Goal: Task Accomplishment & Management: Manage account settings

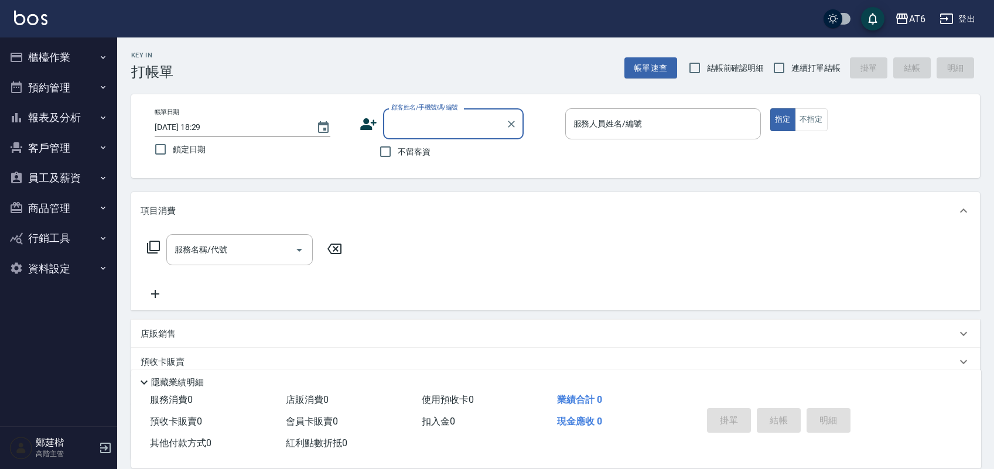
click at [94, 65] on button "櫃檯作業" at bounding box center [59, 57] width 108 height 30
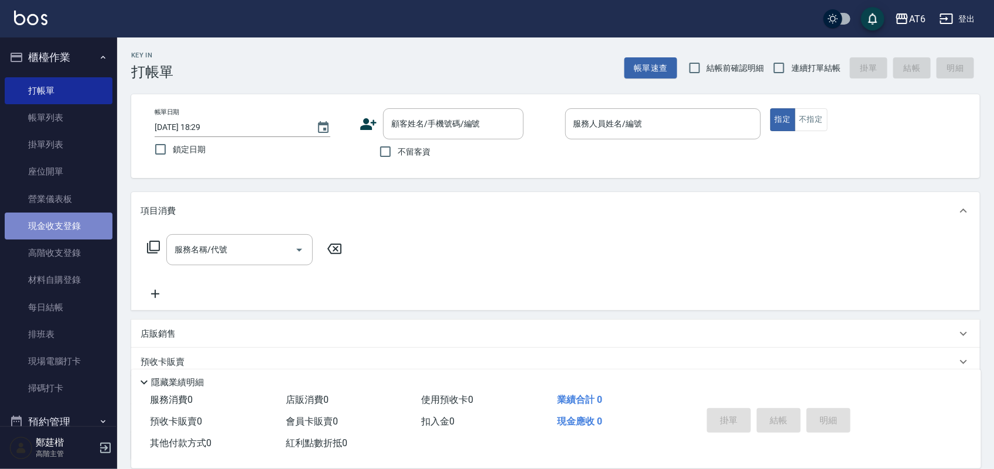
click at [88, 227] on link "現金收支登錄" at bounding box center [59, 226] width 108 height 27
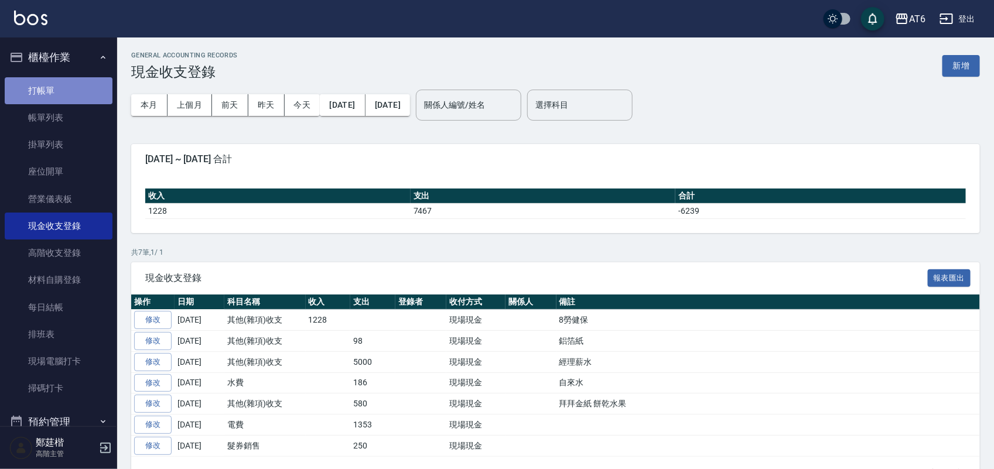
click at [68, 95] on link "打帳單" at bounding box center [59, 90] width 108 height 27
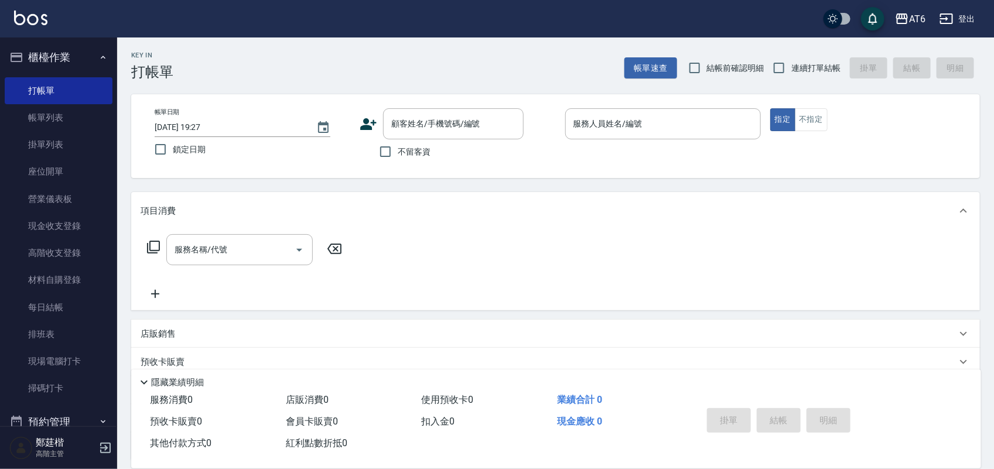
drag, startPoint x: 185, startPoint y: 145, endPoint x: 304, endPoint y: 155, distance: 119.4
click at [183, 144] on span "鎖定日期" at bounding box center [189, 150] width 33 height 12
click at [173, 144] on input "鎖定日期" at bounding box center [160, 149] width 25 height 25
checkbox input "true"
click at [389, 152] on input "不留客資" at bounding box center [385, 151] width 25 height 25
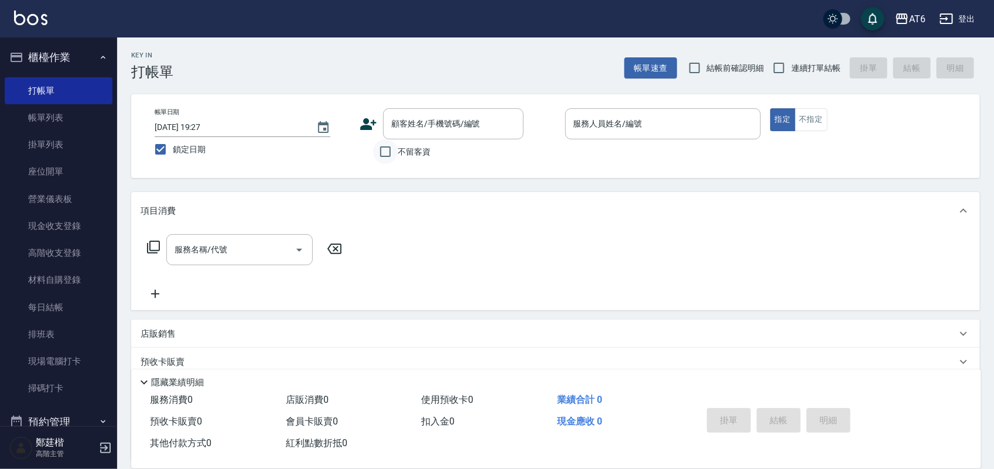
checkbox input "true"
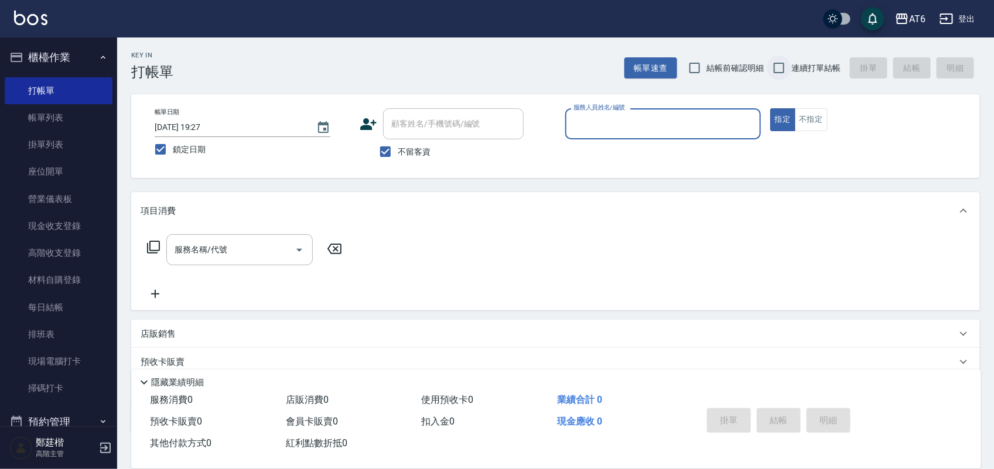
click at [783, 62] on input "連續打單結帳" at bounding box center [779, 68] width 25 height 25
checkbox input "true"
click at [675, 126] on input "服務人員姓名/編號" at bounding box center [663, 124] width 185 height 21
type input "8"
type button "true"
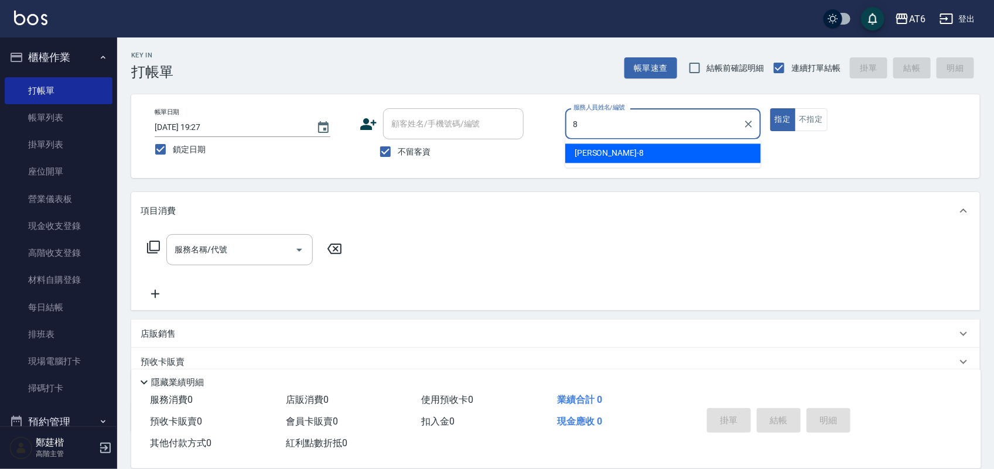
type input "[PERSON_NAME]-8"
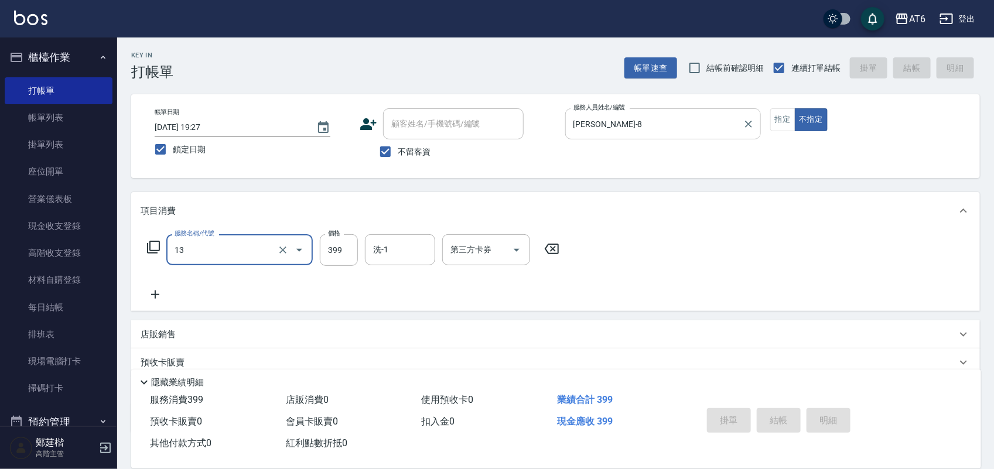
type input "13"
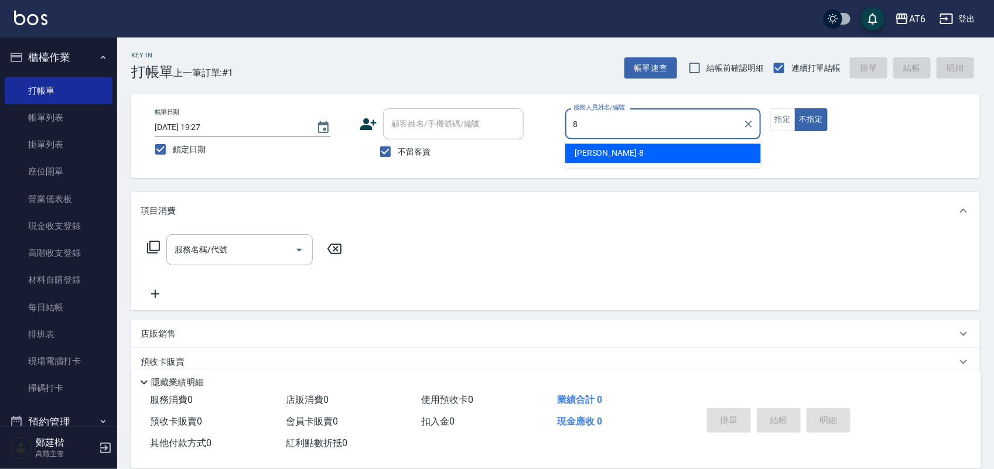
type input "8"
type button "false"
type input "[PERSON_NAME]-8"
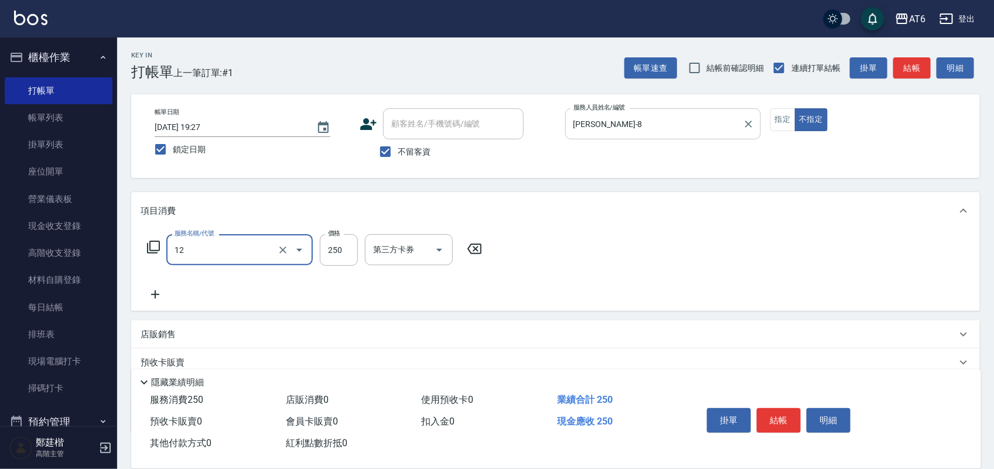
type input "精油洗髮(12)"
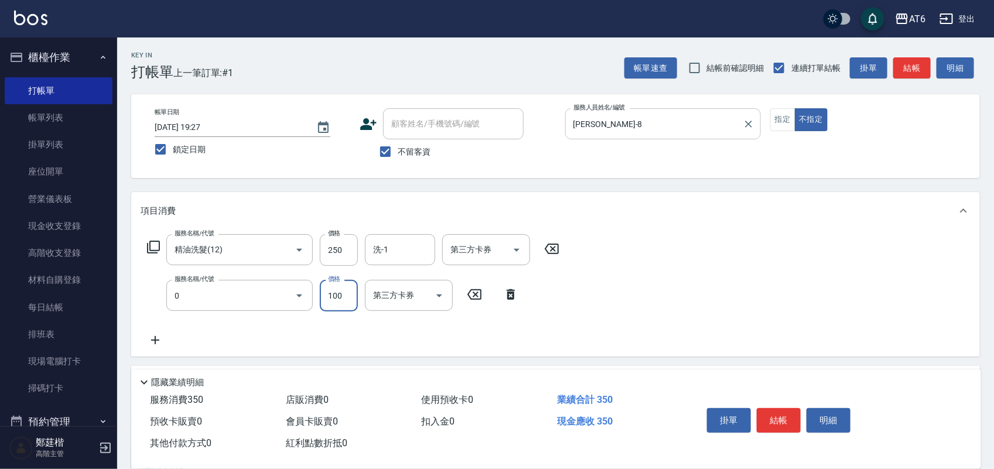
type input "剪髮(0)"
type input "130"
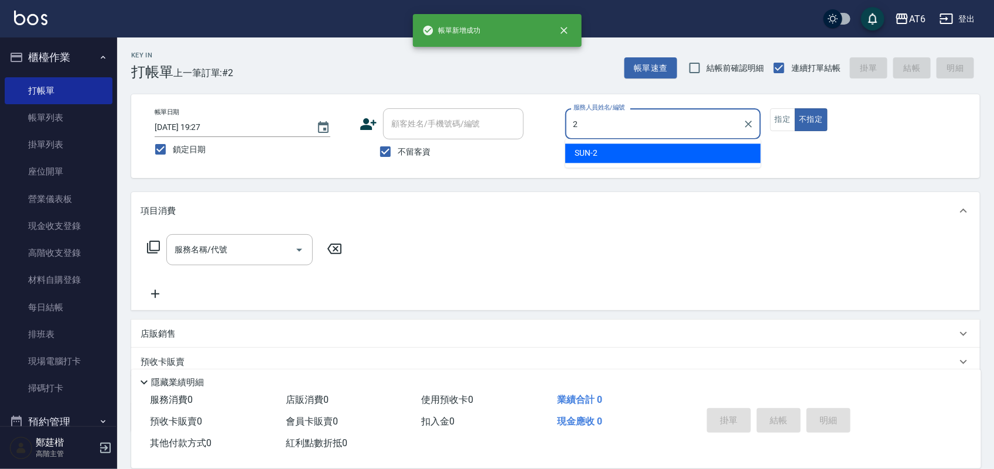
type input "SUN-2"
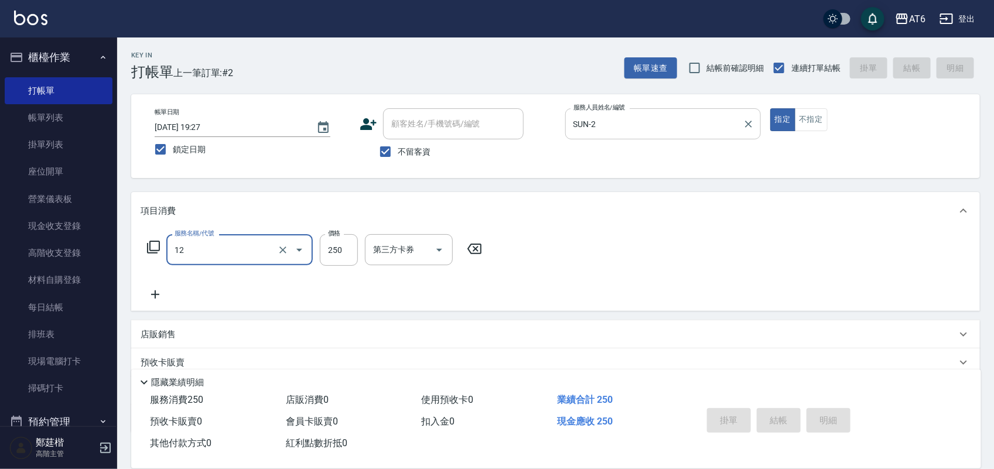
type input "12"
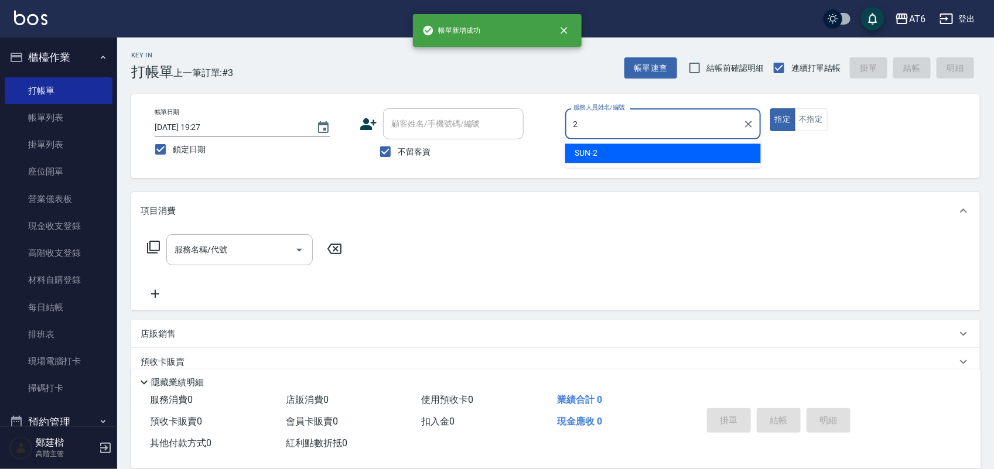
type input "SUN-2"
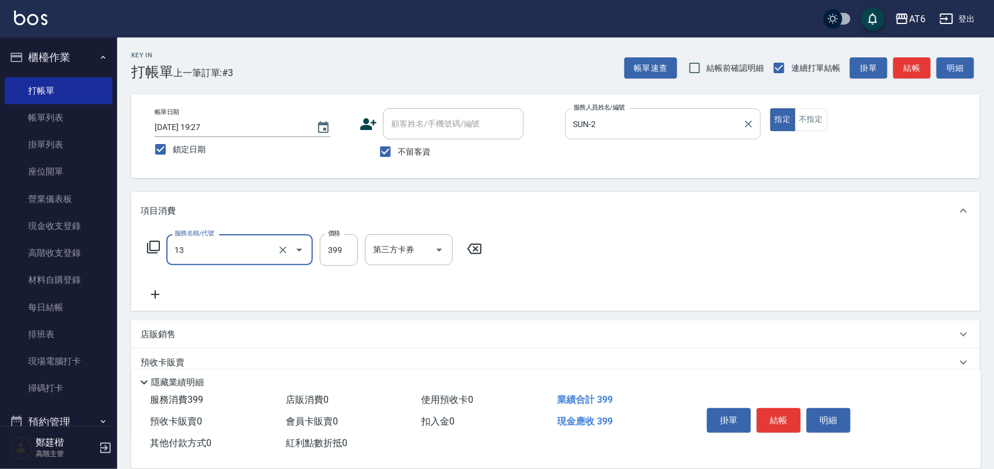
type input "海鹽洗(13)"
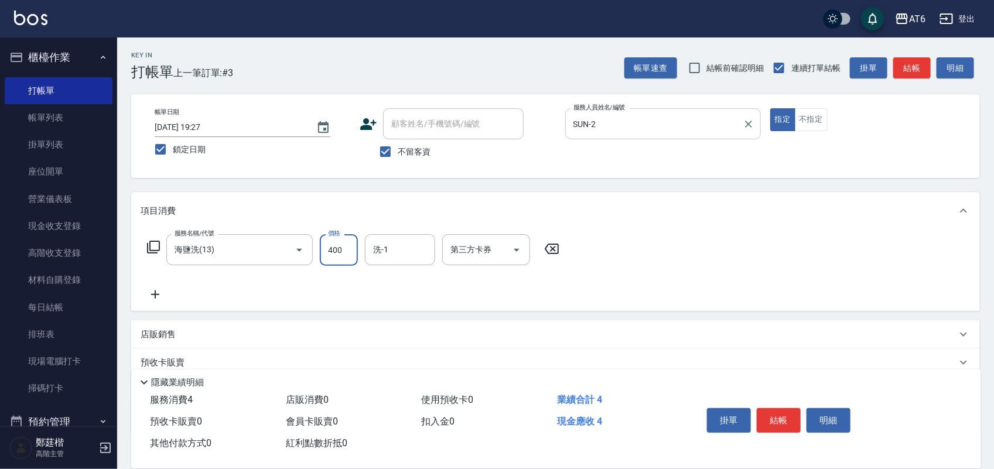
type input "400"
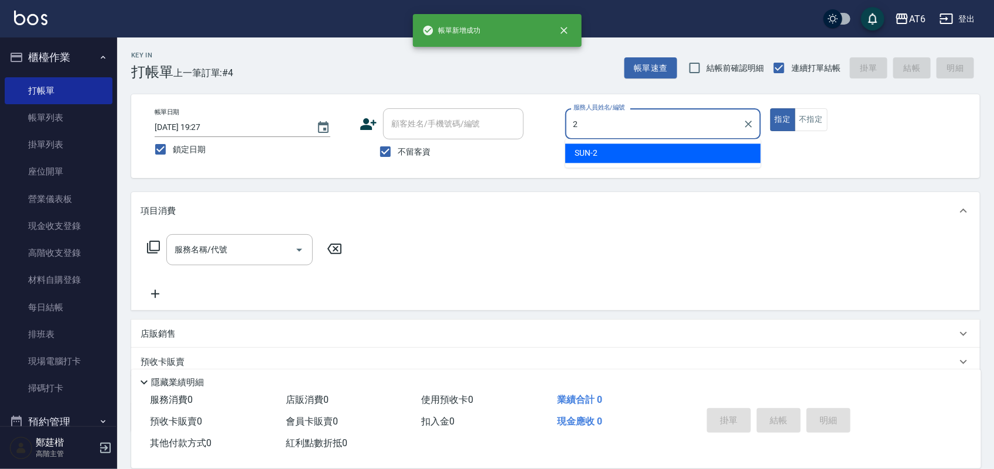
type input "SUN-2"
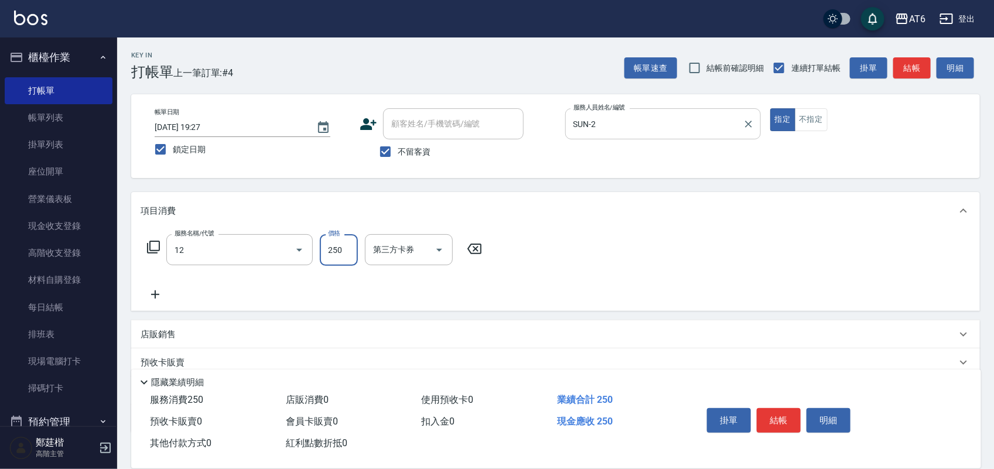
type input "精油洗髮(12)"
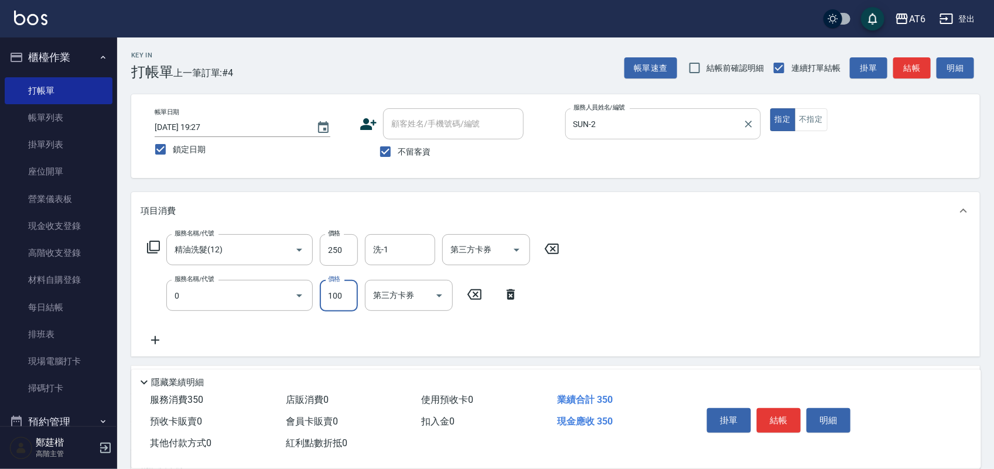
type input "剪髮(0)"
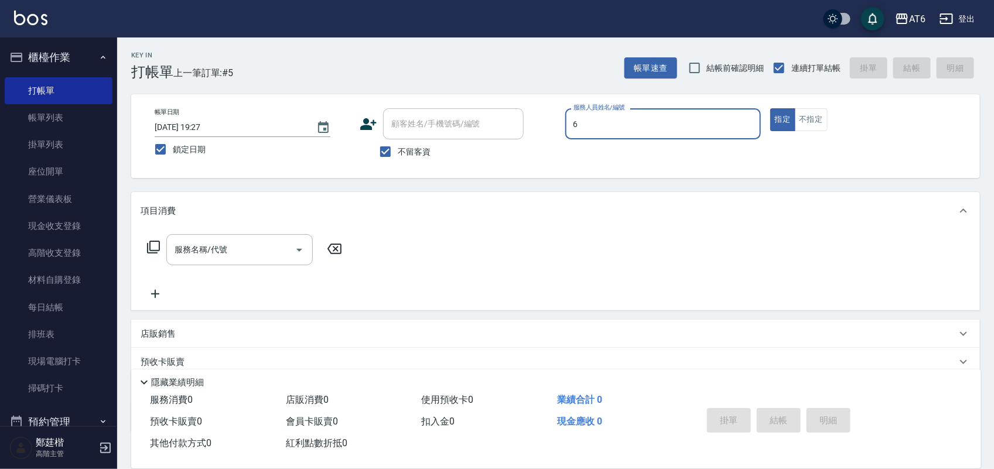
type input "[PERSON_NAME]-6"
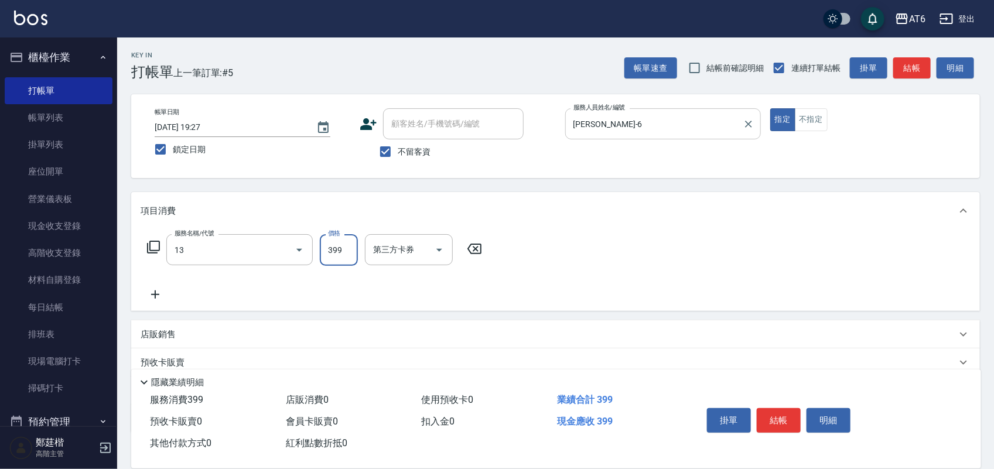
type input "海鹽洗(13)"
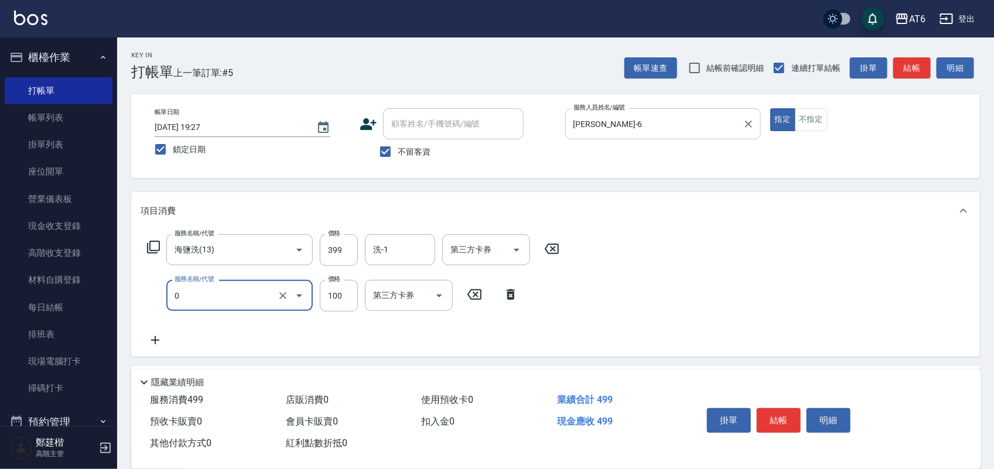
type input "剪髮(0)"
type input "180"
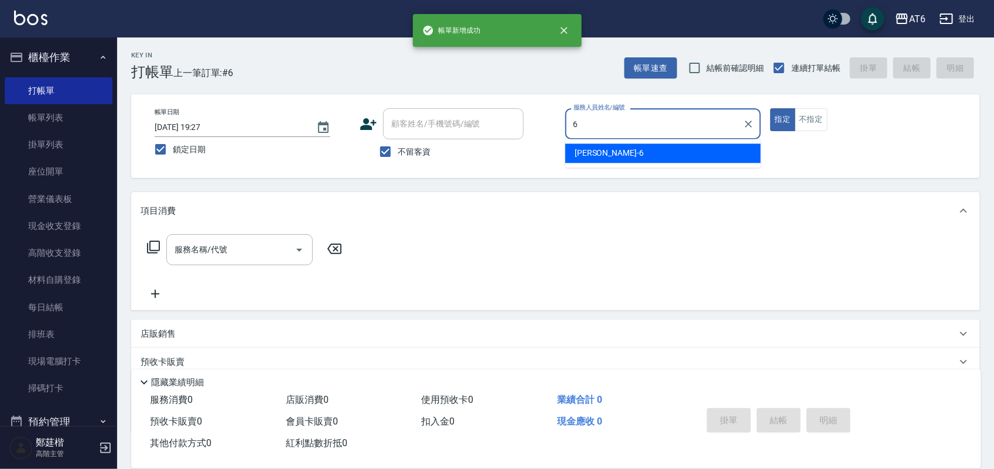
type input "[PERSON_NAME]-6"
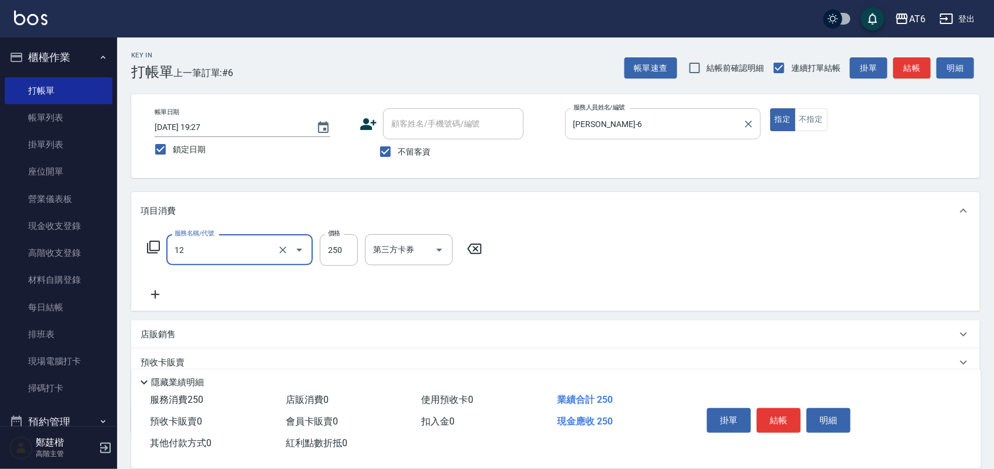
type input "精油洗髮(12)"
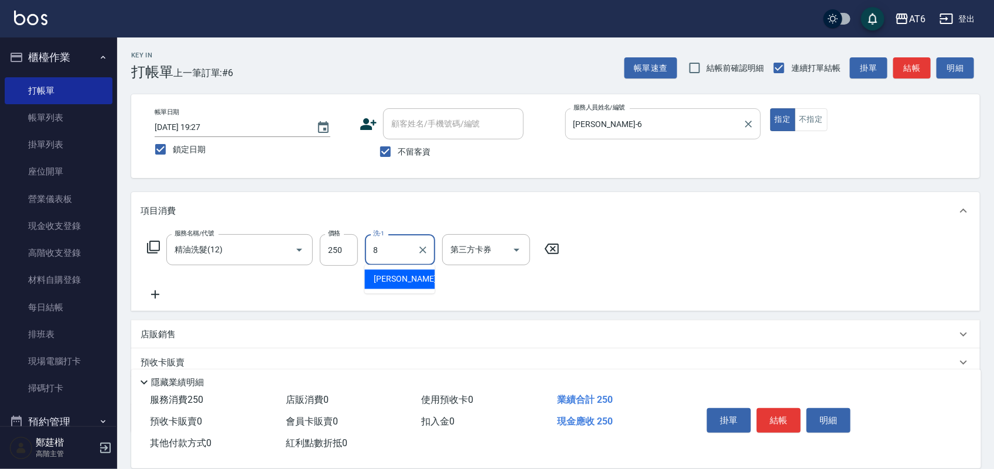
type input "[PERSON_NAME]-8"
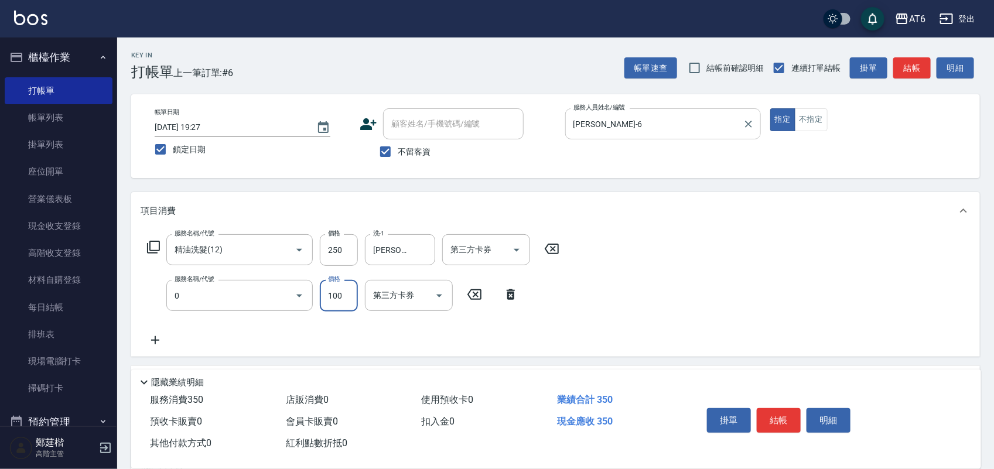
type input "剪髮(0)"
type input "130"
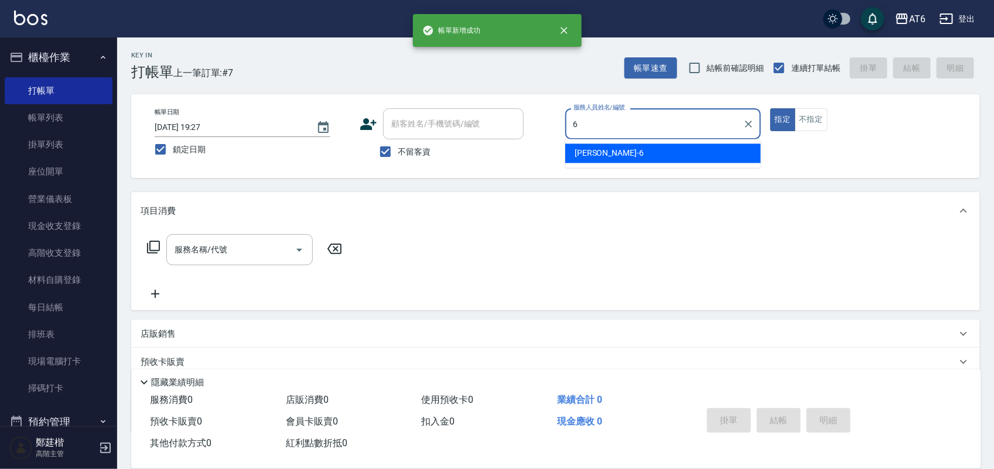
type input "[PERSON_NAME]-6"
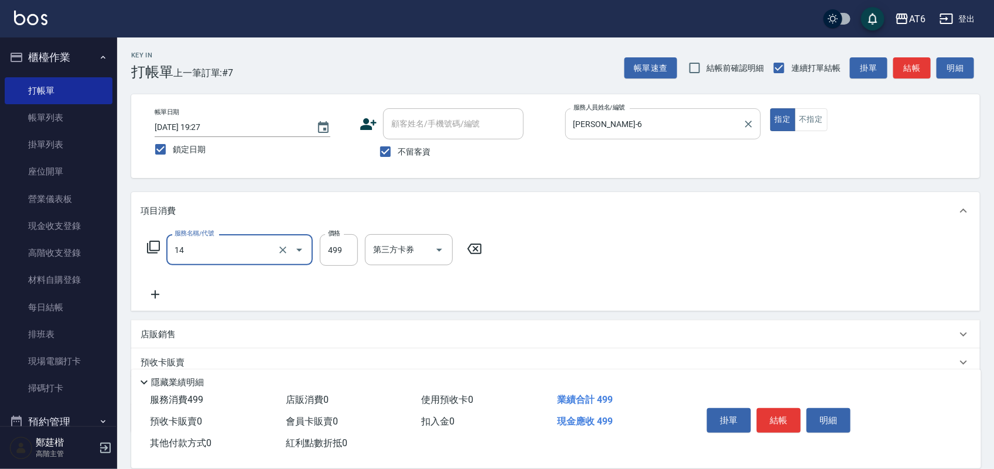
type input "去角質洗(14)"
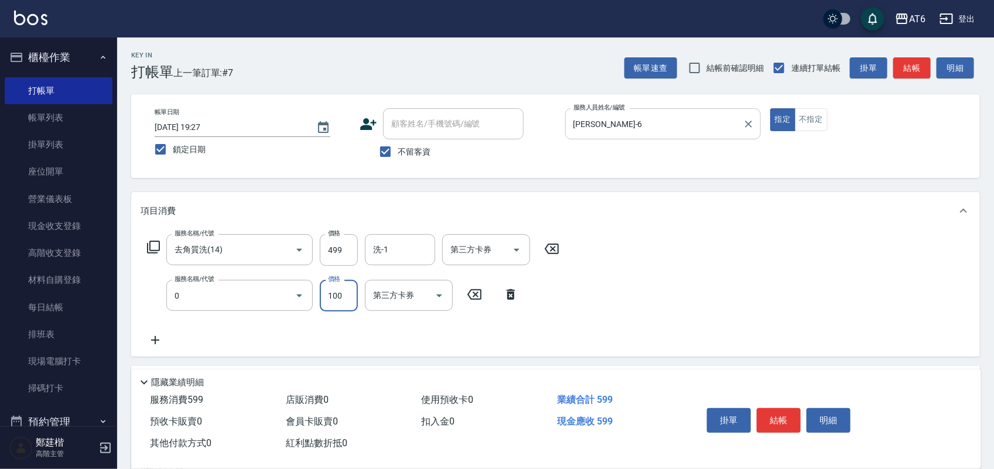
type input "剪髮(0)"
type input "180"
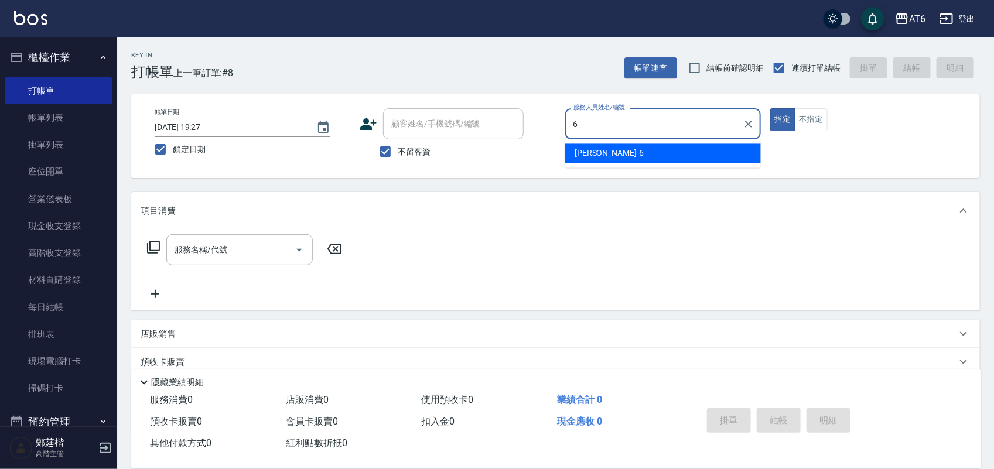
type input "[PERSON_NAME]-6"
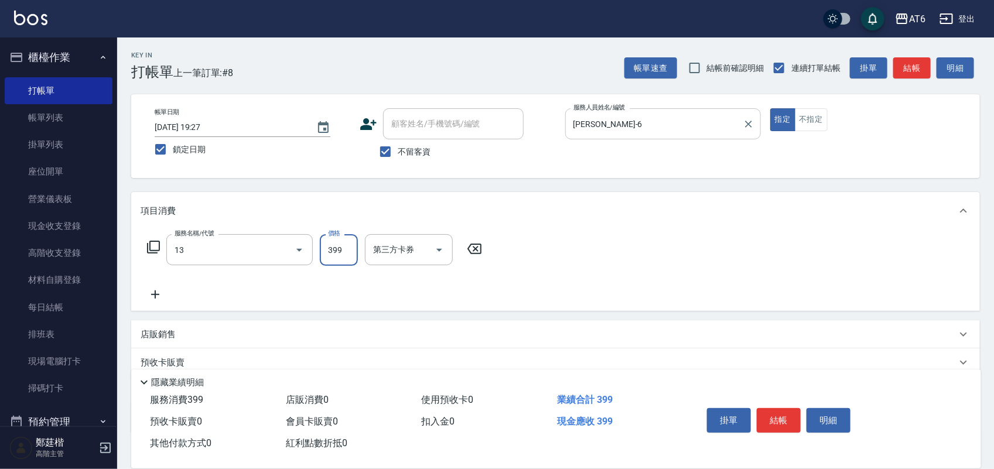
type input "海鹽洗(13)"
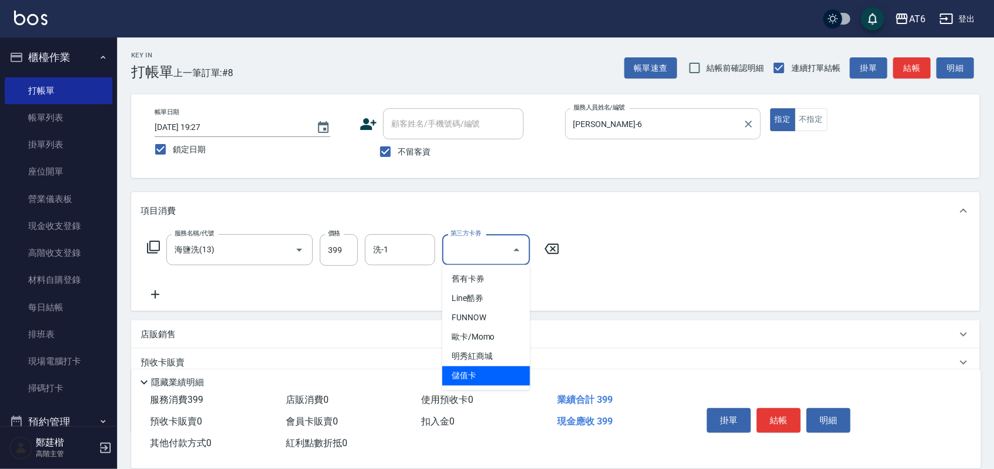
type input "儲值卡"
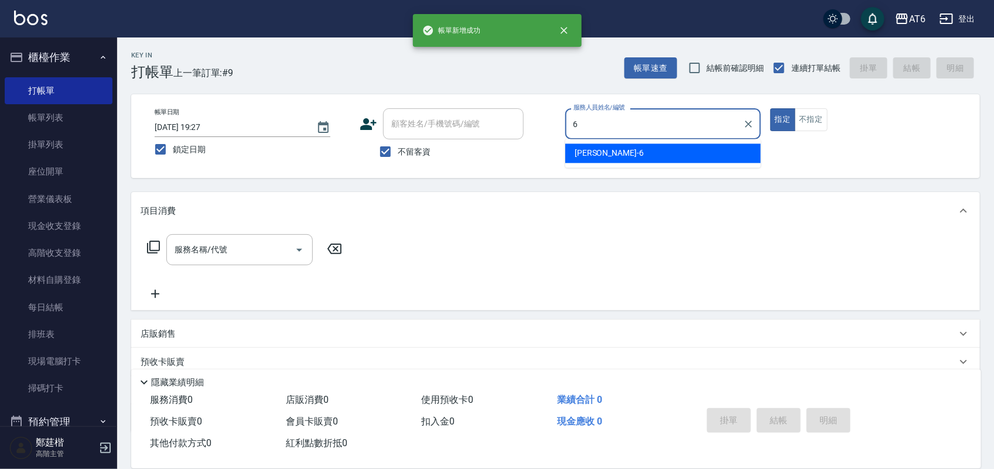
type input "[PERSON_NAME]-6"
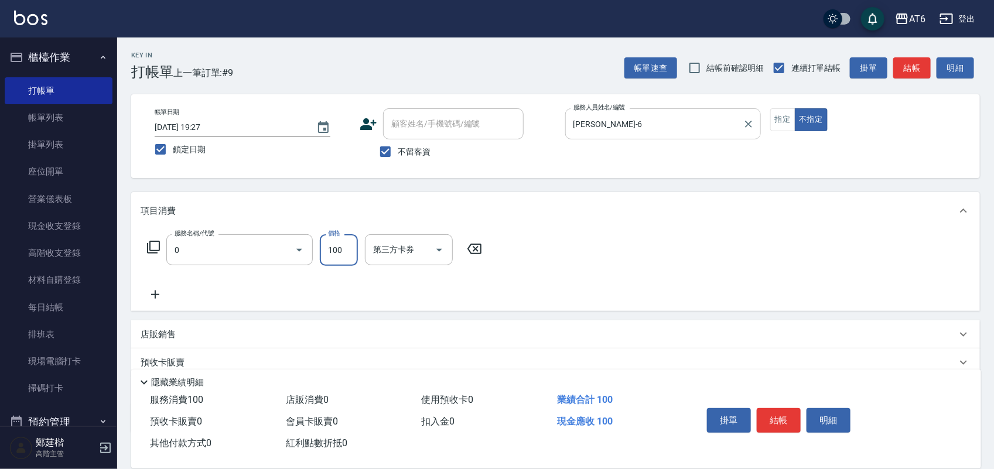
type input "剪髮(0)"
type input "180"
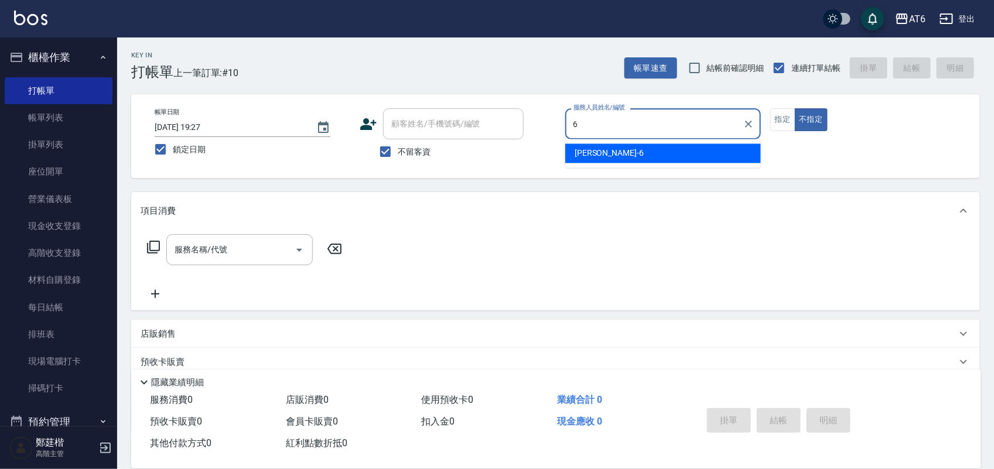
type input "[PERSON_NAME]-6"
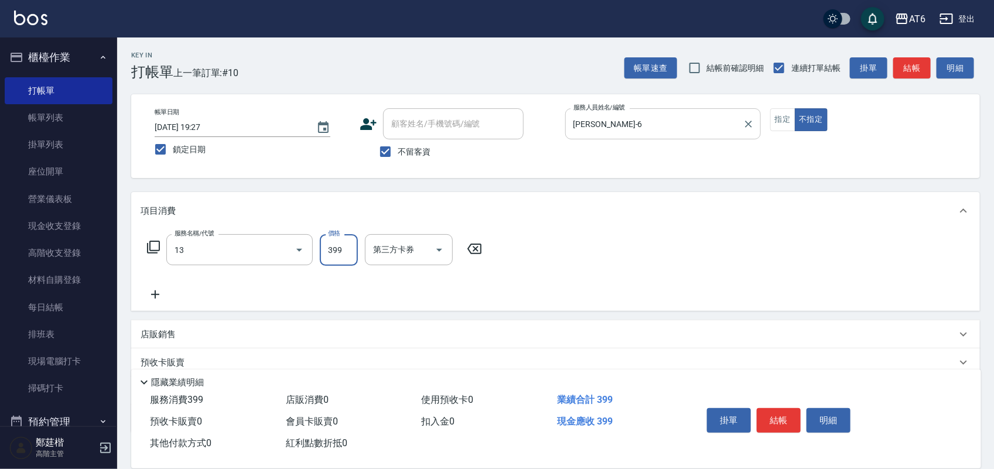
type input "海鹽洗(13)"
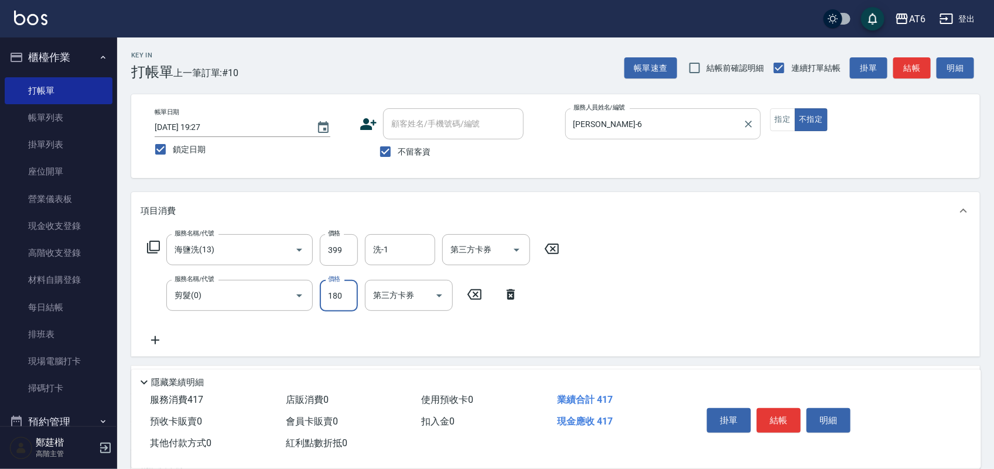
type input "180"
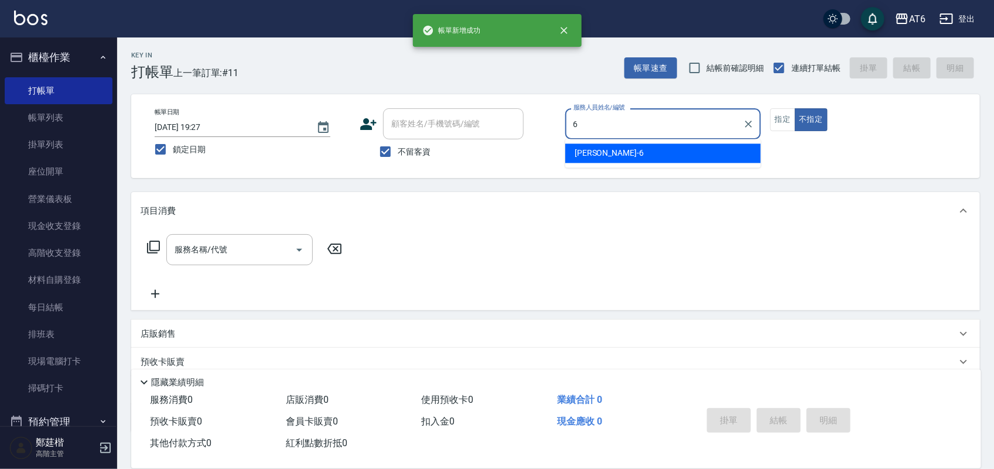
type input "[PERSON_NAME]-6"
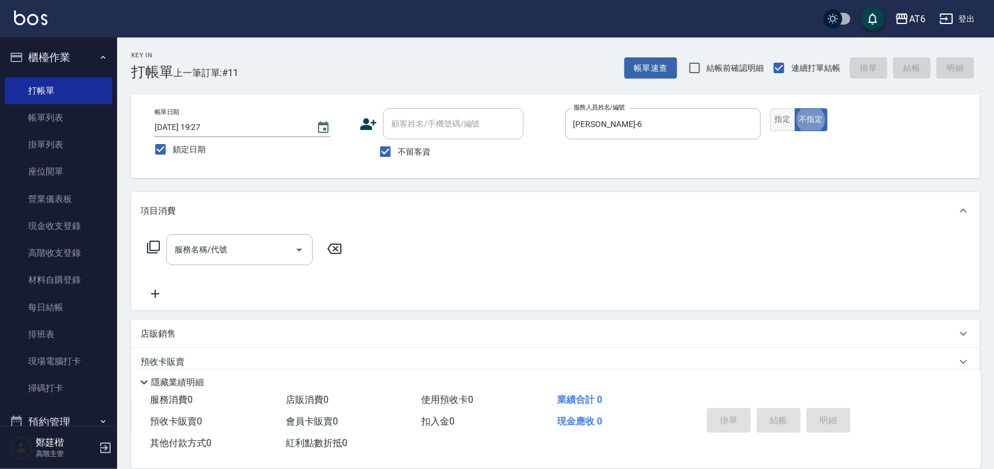
click at [786, 113] on button "指定" at bounding box center [783, 119] width 25 height 23
click at [173, 331] on p "店販銷售" at bounding box center [158, 334] width 35 height 12
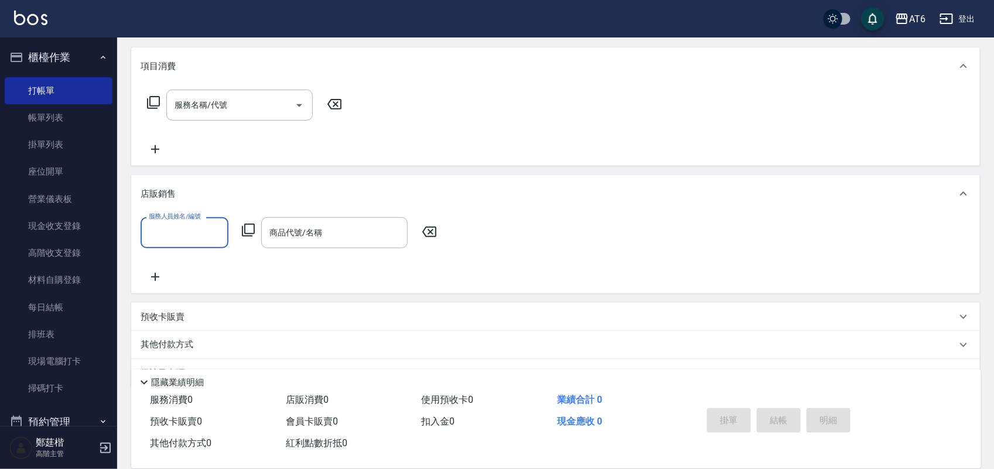
scroll to position [147, 0]
click at [219, 230] on input "服務人員姓名/編號" at bounding box center [184, 231] width 77 height 21
type input "[PERSON_NAME]-6"
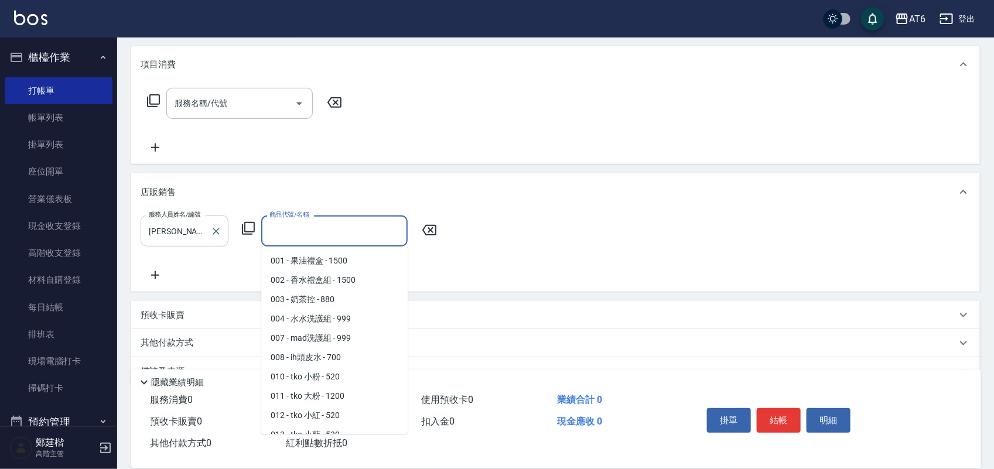
scroll to position [30, 0]
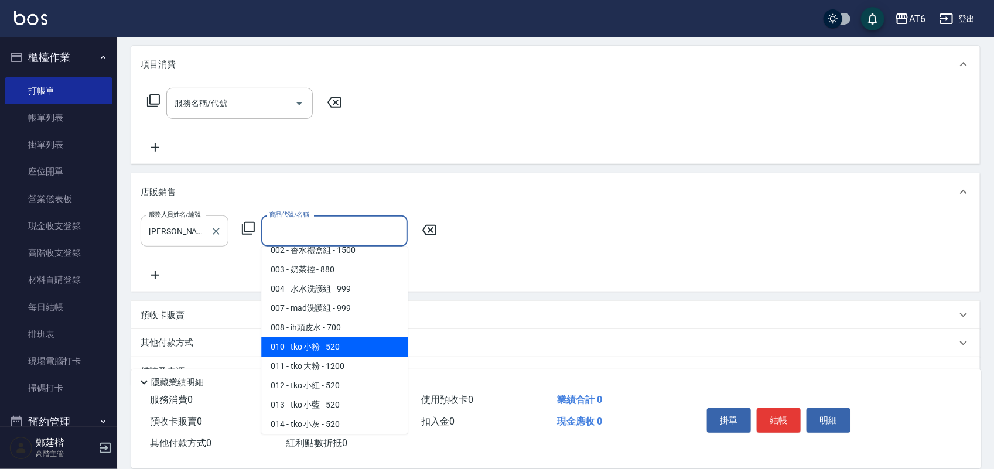
type input "tko 小粉"
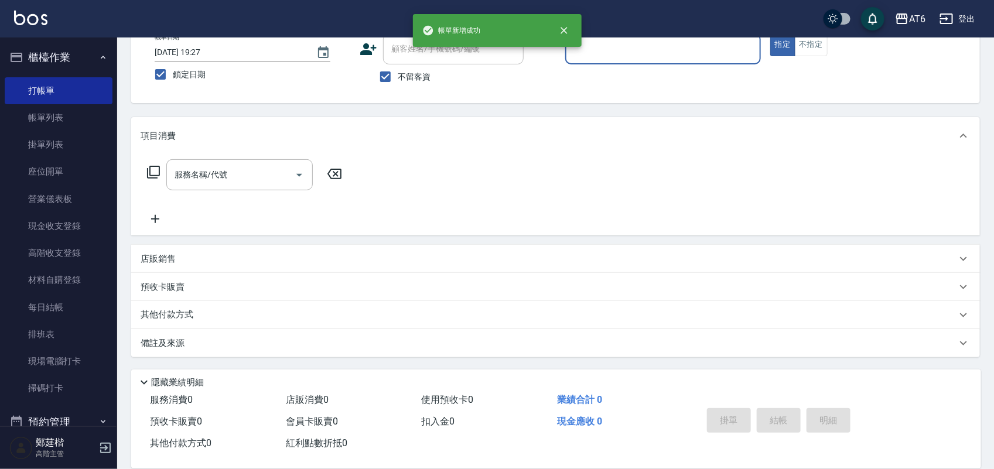
scroll to position [0, 0]
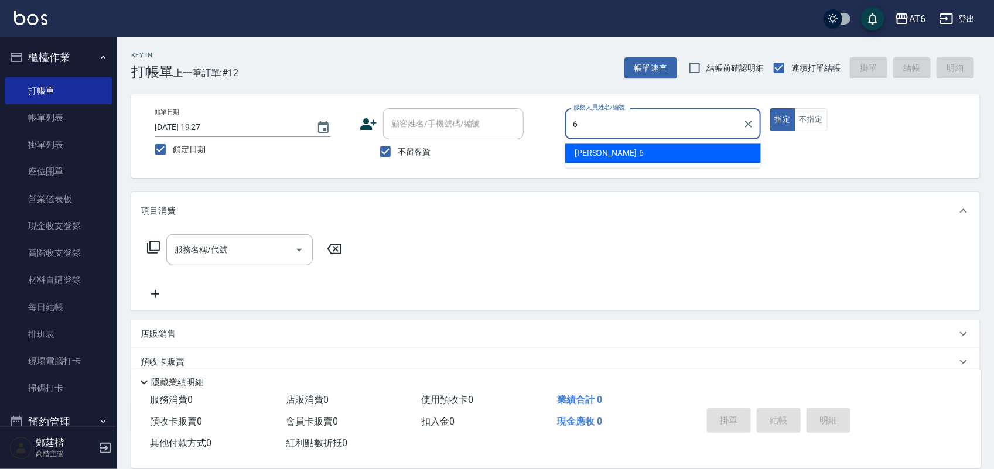
type input "[PERSON_NAME]-6"
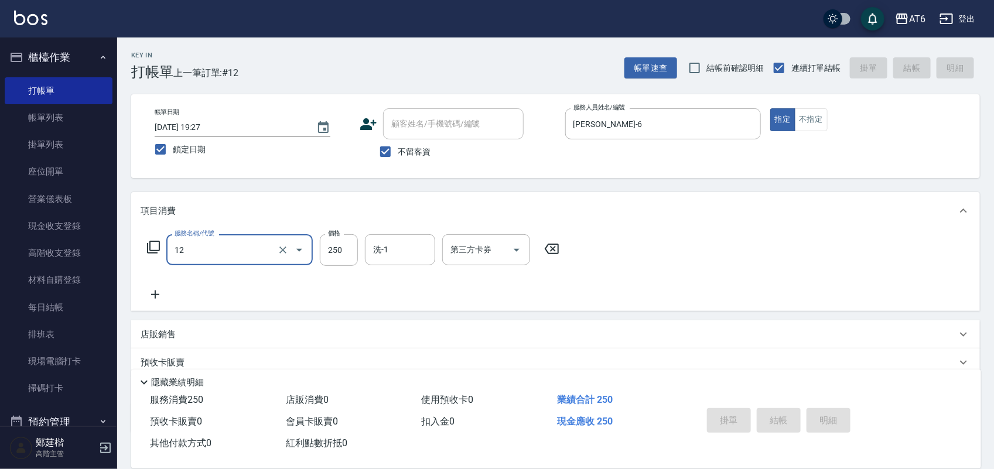
type input "12"
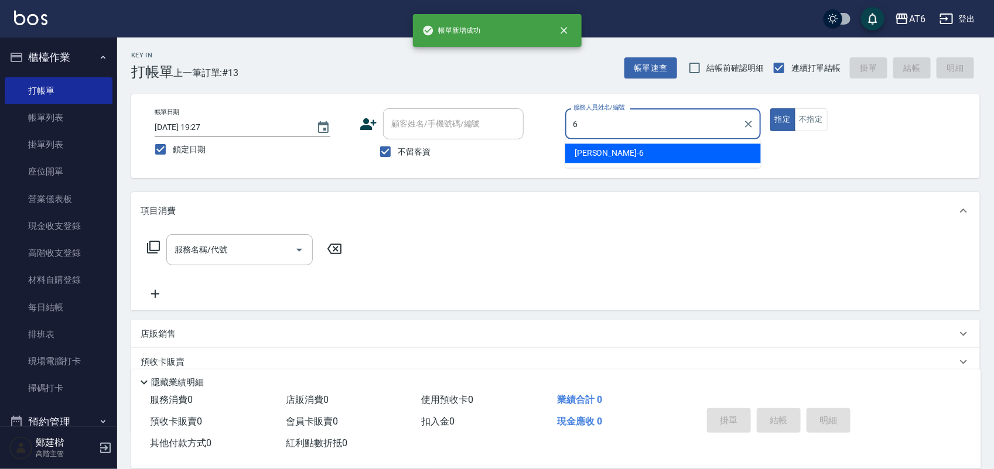
type input "[PERSON_NAME]-6"
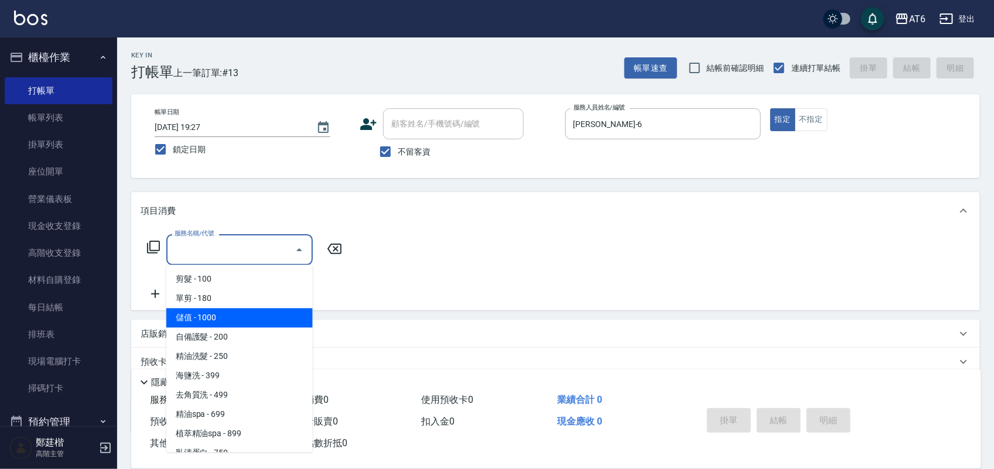
type input "儲值(000)"
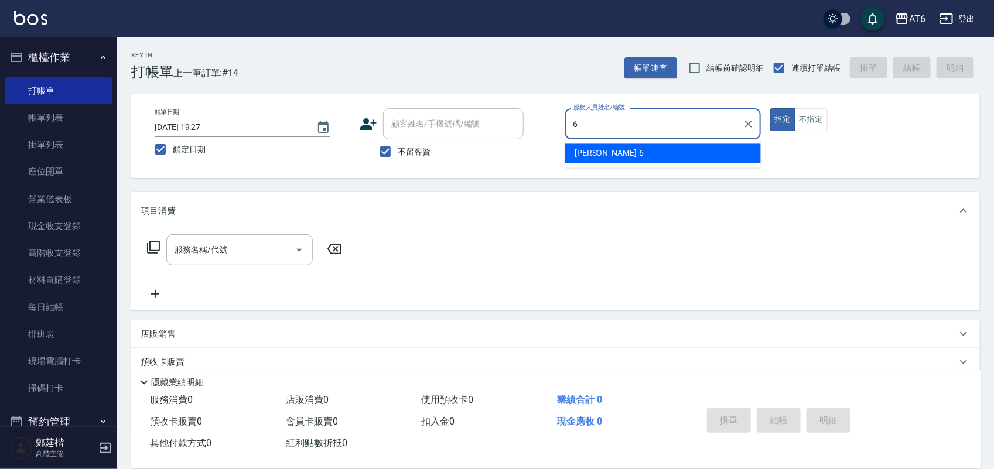
type input "[PERSON_NAME]-6"
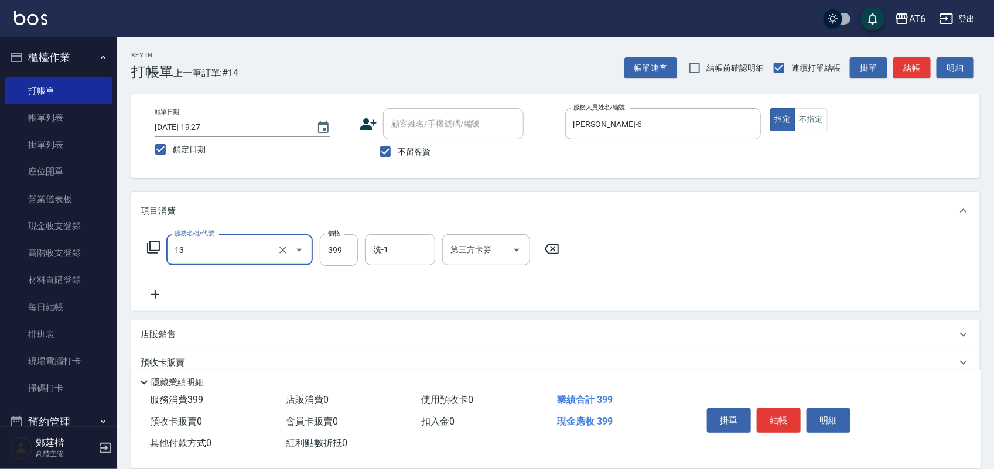
type input "海鹽洗(13)"
type input "400"
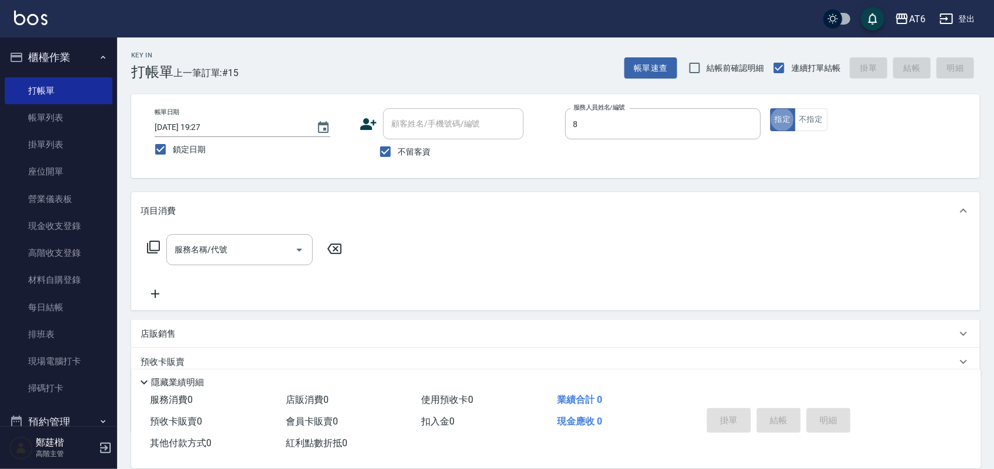
type input "[PERSON_NAME]-8"
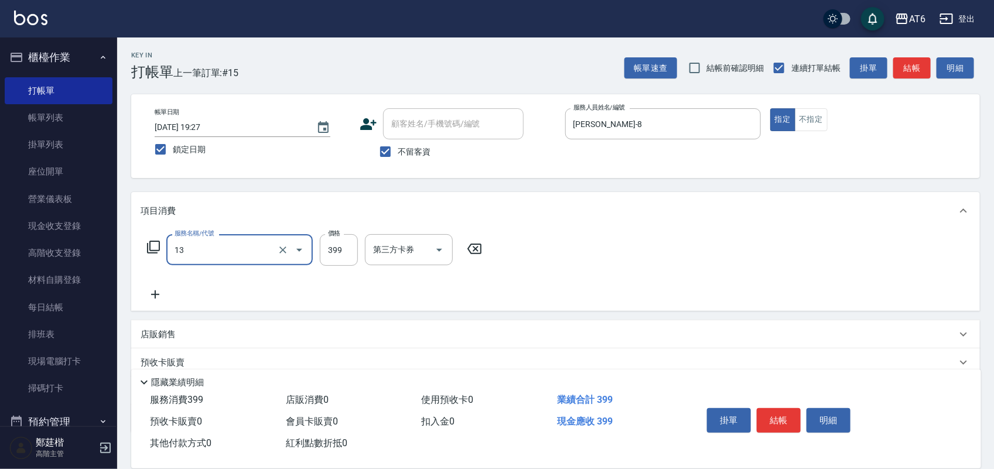
type input "海鹽洗(13)"
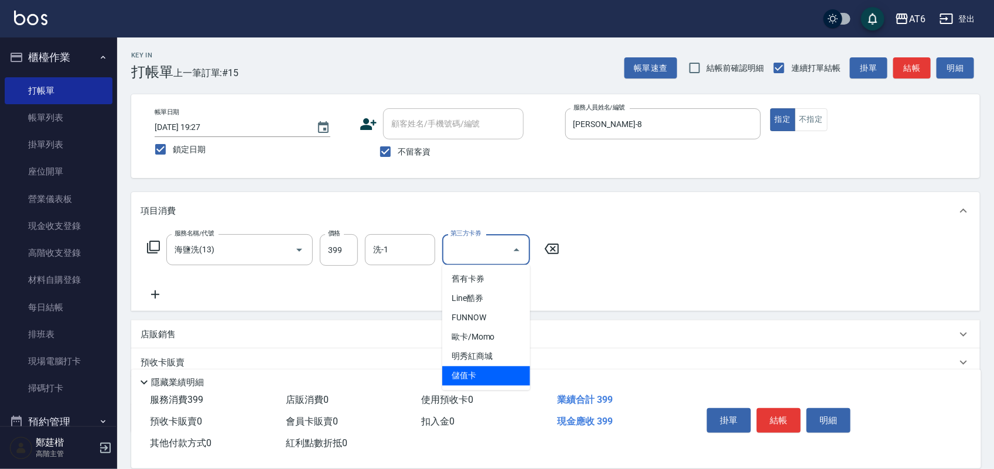
type input "儲值卡"
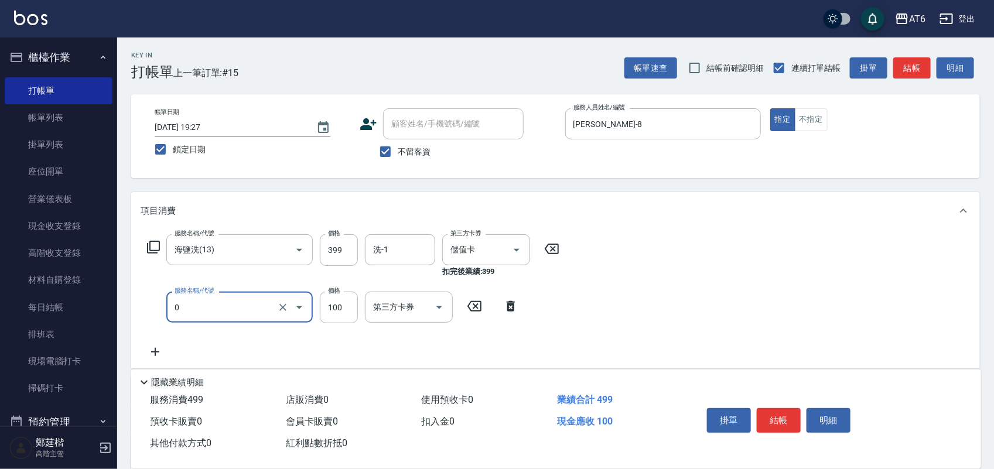
type input "剪髮(0)"
type input "180"
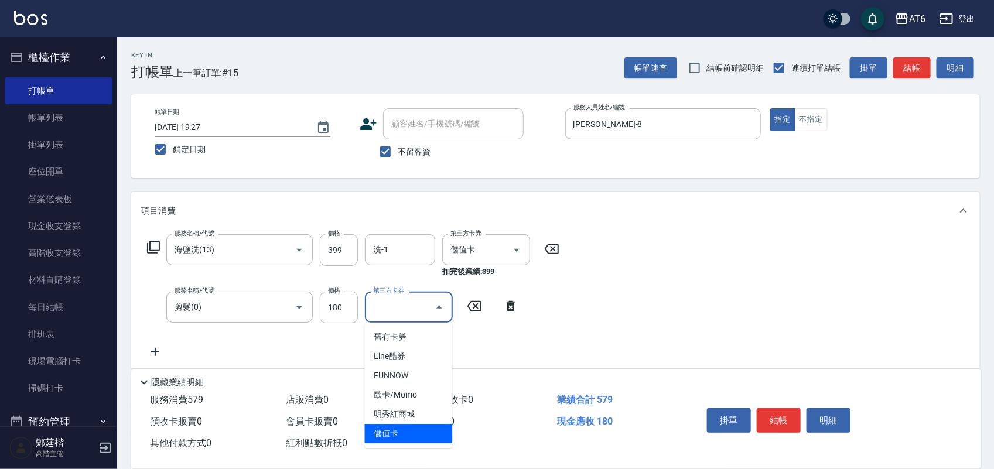
type input "儲值卡"
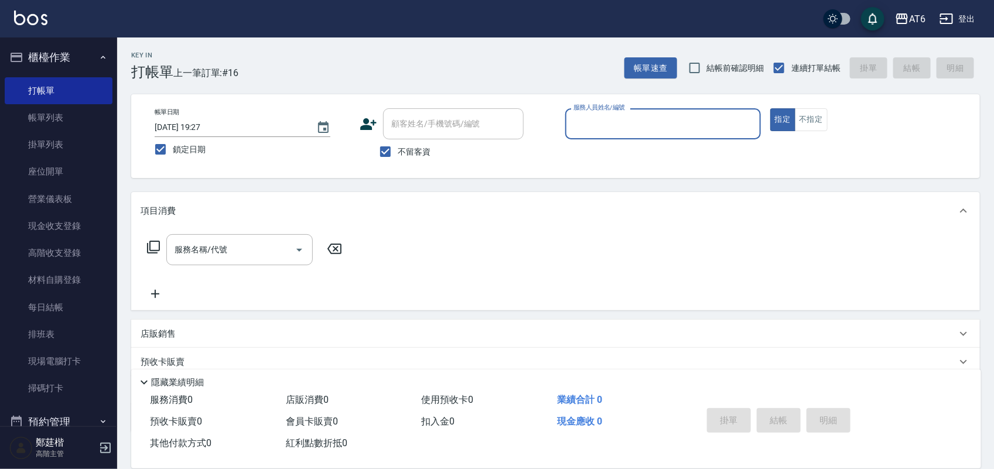
click at [74, 60] on button "櫃檯作業" at bounding box center [59, 57] width 108 height 30
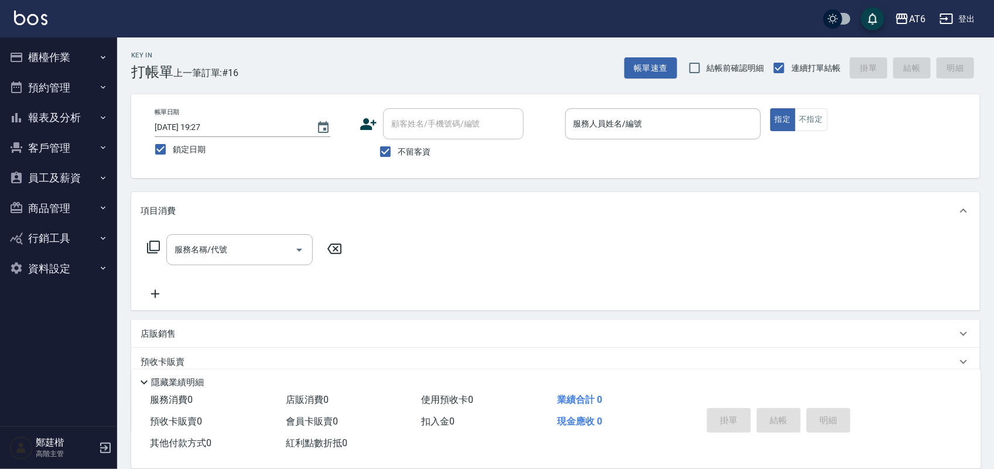
click at [66, 106] on button "報表及分析" at bounding box center [59, 118] width 108 height 30
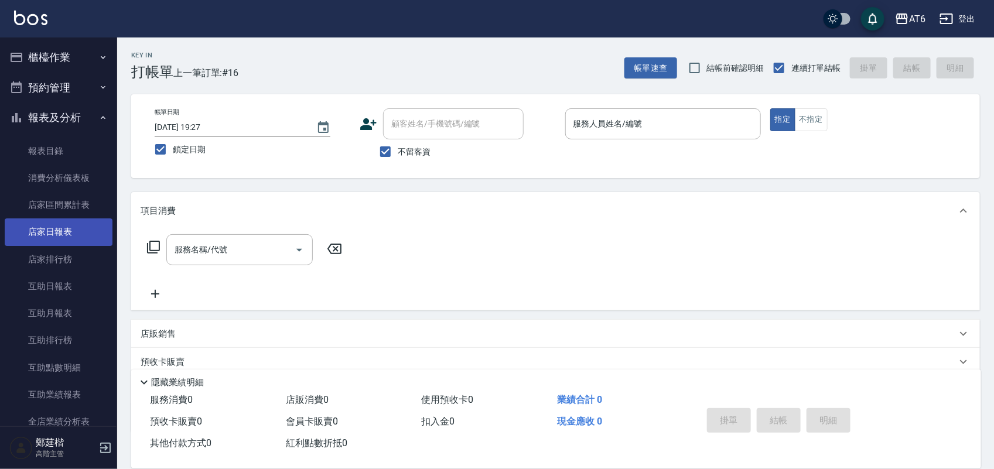
click at [65, 230] on link "店家日報表" at bounding box center [59, 232] width 108 height 27
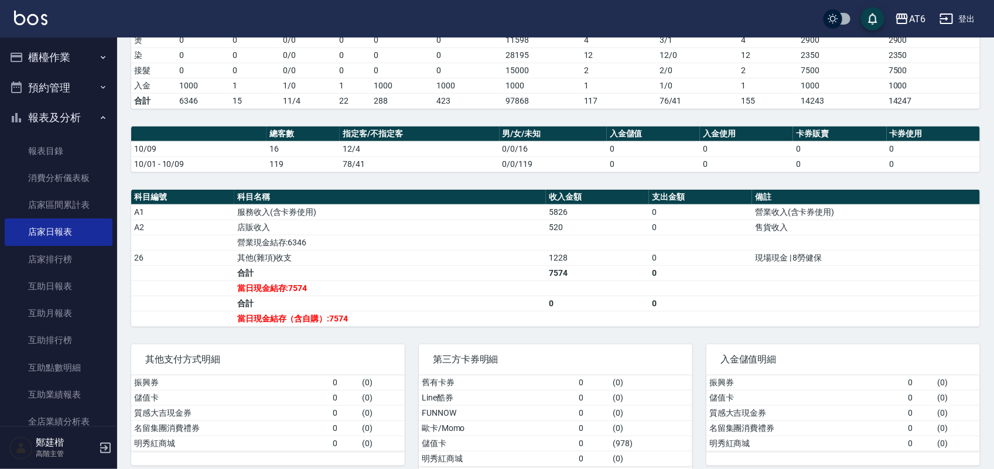
scroll to position [220, 0]
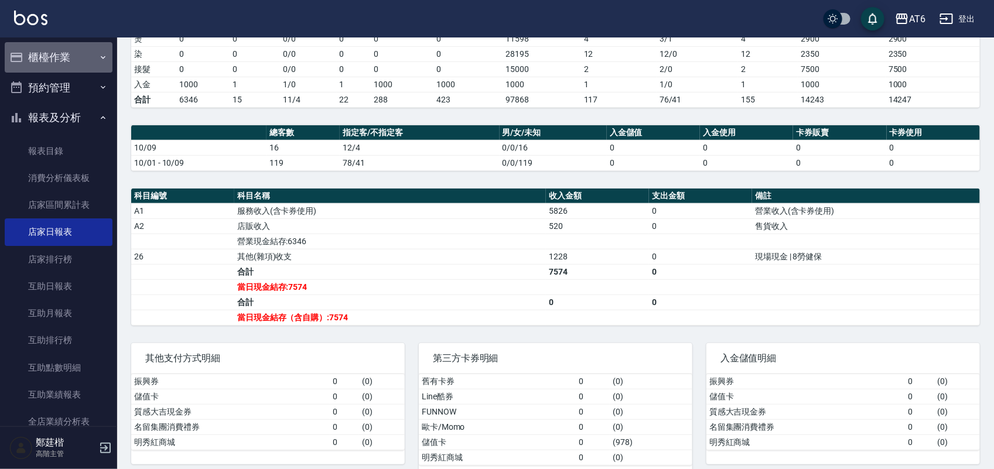
click at [63, 53] on button "櫃檯作業" at bounding box center [59, 57] width 108 height 30
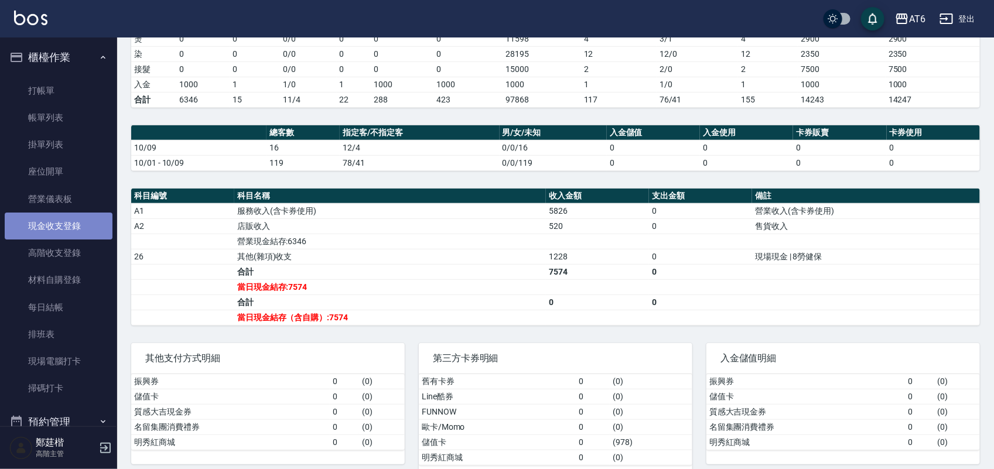
click at [88, 218] on link "現金收支登錄" at bounding box center [59, 226] width 108 height 27
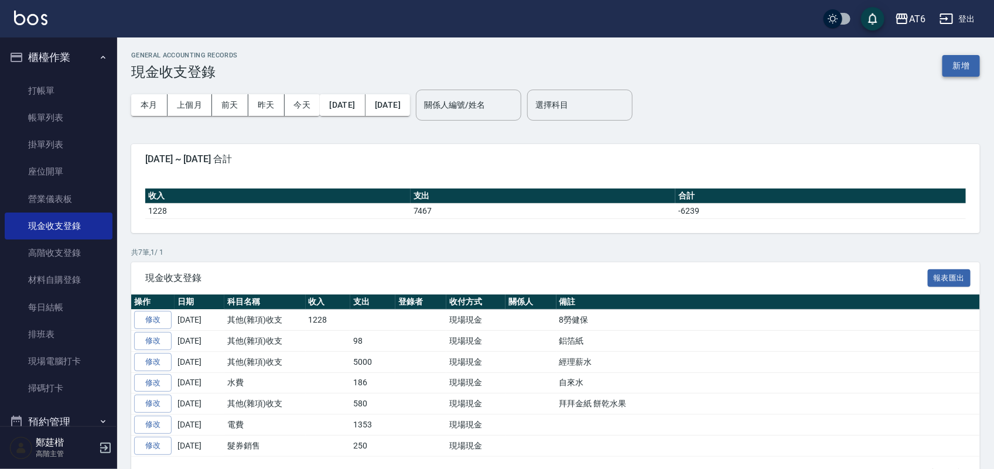
click at [957, 62] on button "新增" at bounding box center [962, 66] width 38 height 22
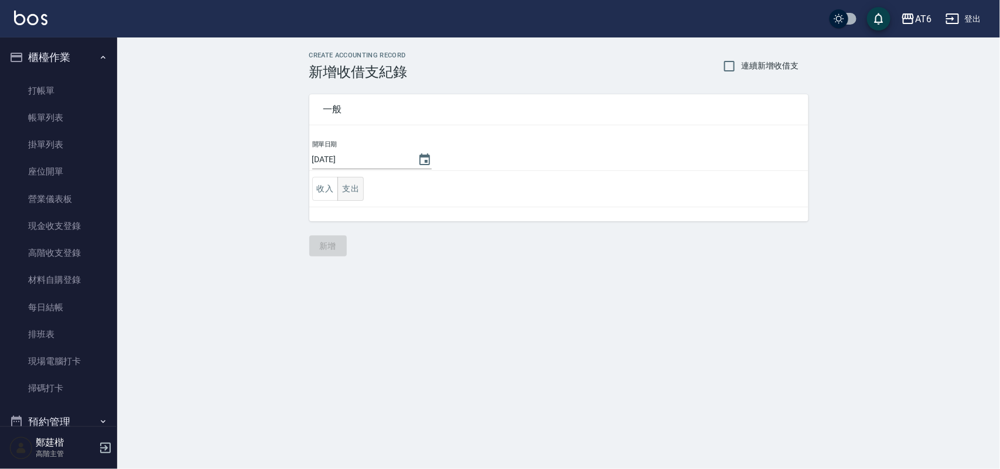
click at [346, 189] on button "支出" at bounding box center [351, 189] width 26 height 24
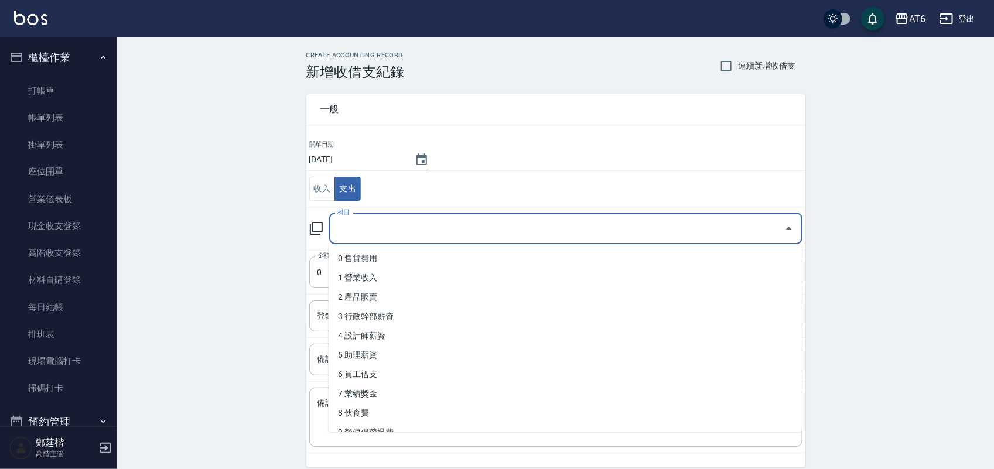
click at [425, 227] on input "科目" at bounding box center [557, 229] width 445 height 21
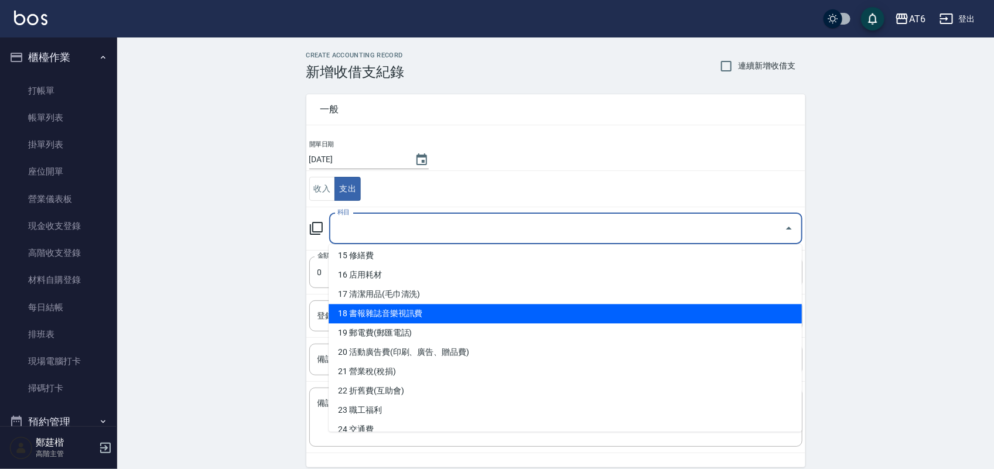
scroll to position [366, 0]
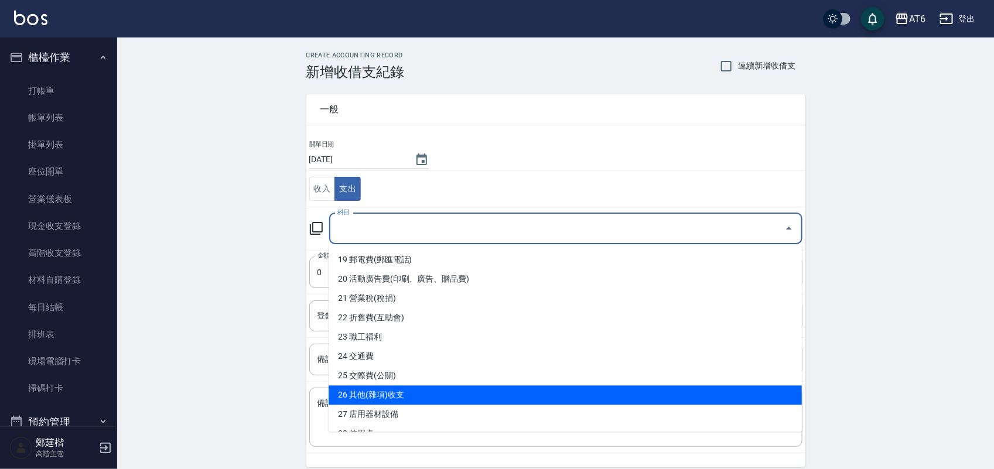
click at [438, 390] on li "26 其他(雜項)收支" at bounding box center [566, 395] width 474 height 19
type input "26 其他(雜項)收支"
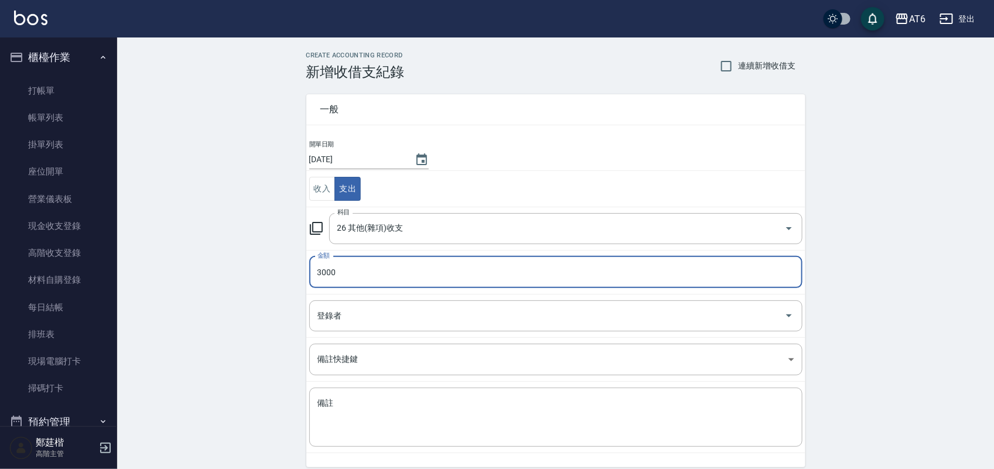
type input "3000"
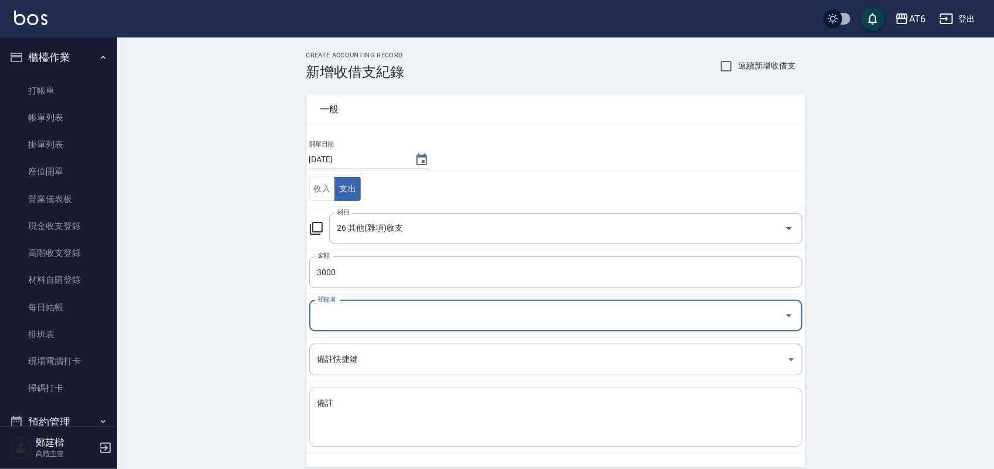
click at [374, 400] on textarea "備註" at bounding box center [556, 418] width 477 height 40
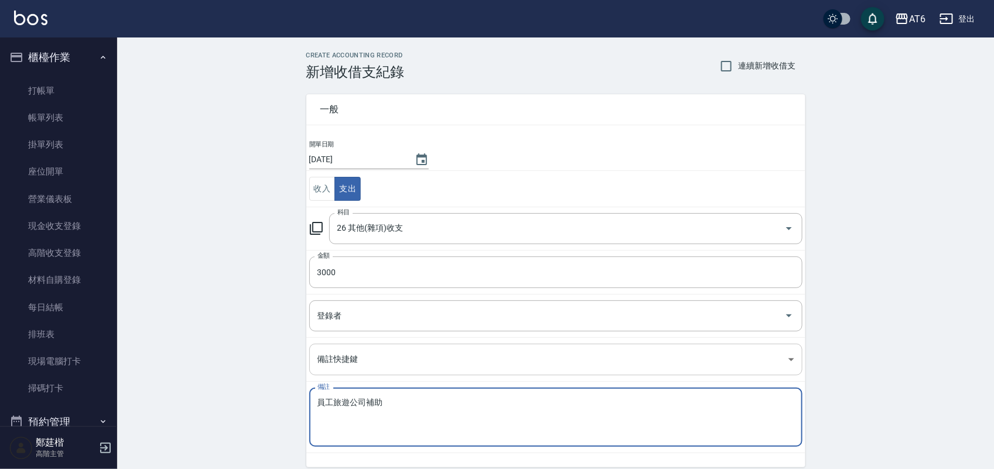
scroll to position [49, 0]
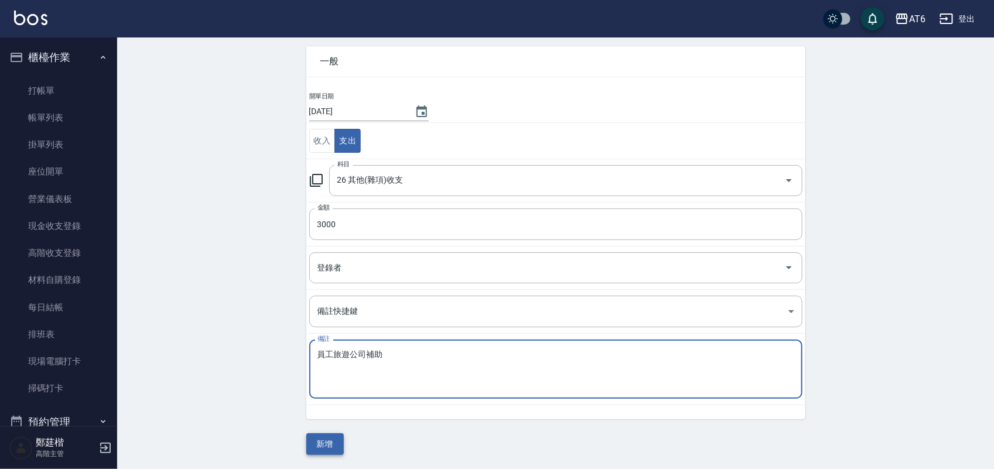
type textarea "員工旅遊公司補助"
click at [318, 449] on button "新增" at bounding box center [325, 445] width 38 height 22
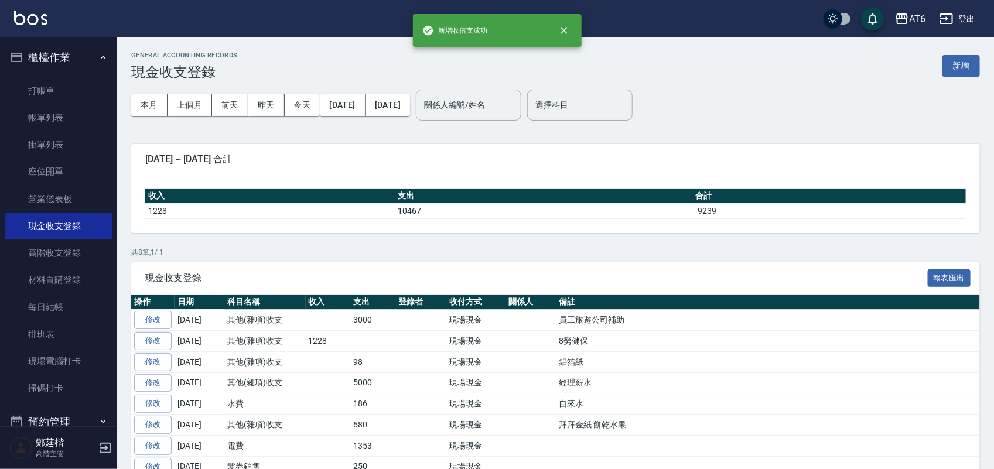
click at [54, 57] on button "櫃檯作業" at bounding box center [59, 57] width 108 height 30
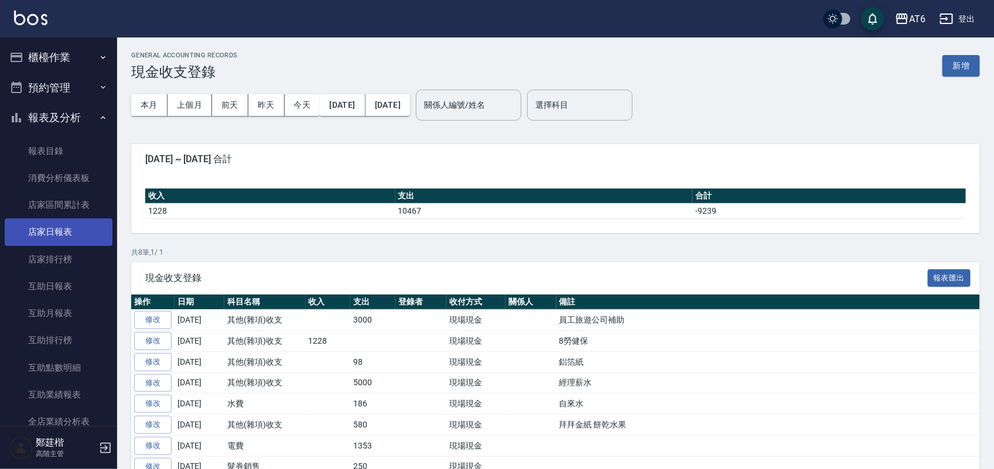
click at [70, 224] on link "店家日報表" at bounding box center [59, 232] width 108 height 27
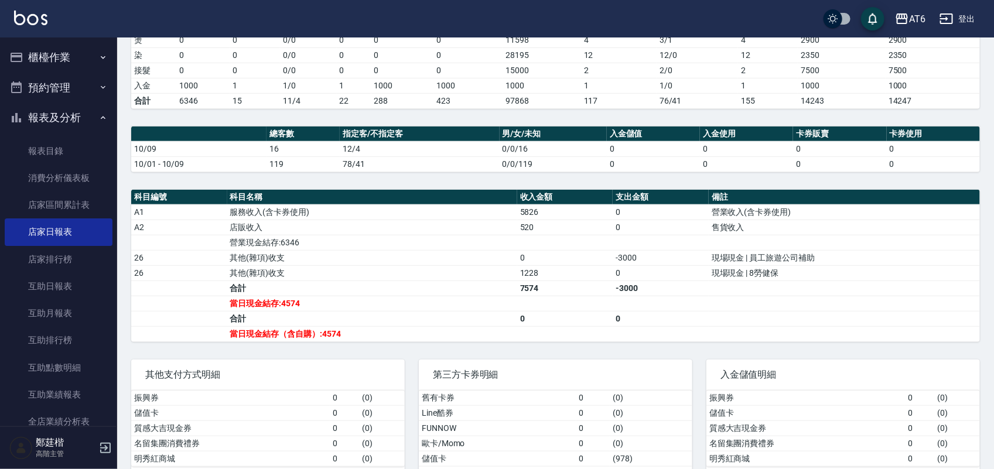
scroll to position [220, 0]
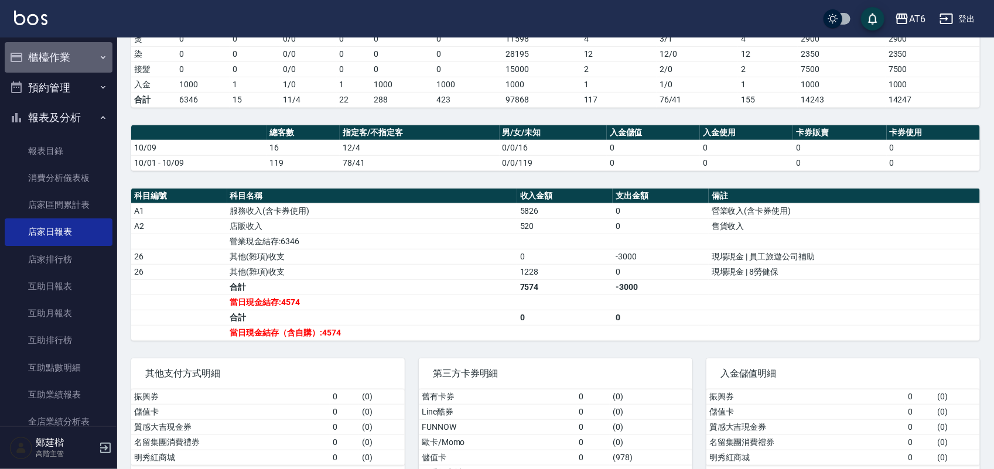
click at [69, 50] on button "櫃檯作業" at bounding box center [59, 57] width 108 height 30
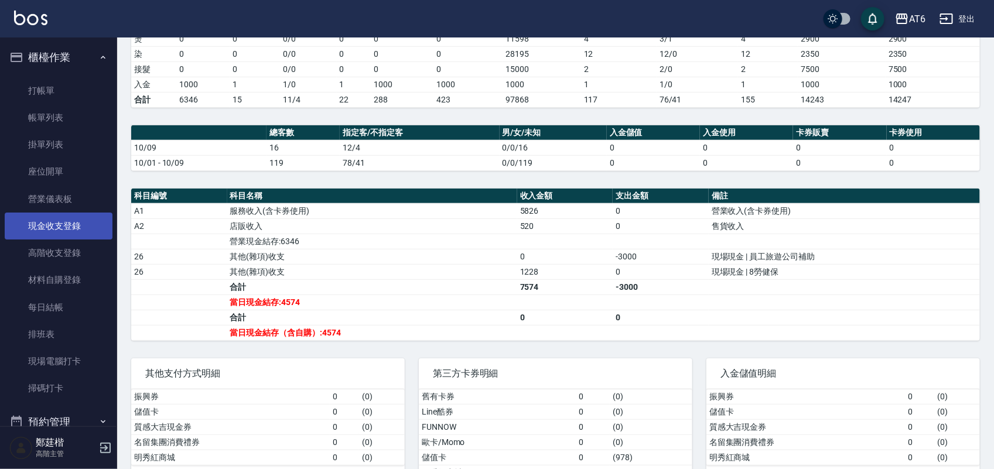
click at [63, 226] on link "現金收支登錄" at bounding box center [59, 226] width 108 height 27
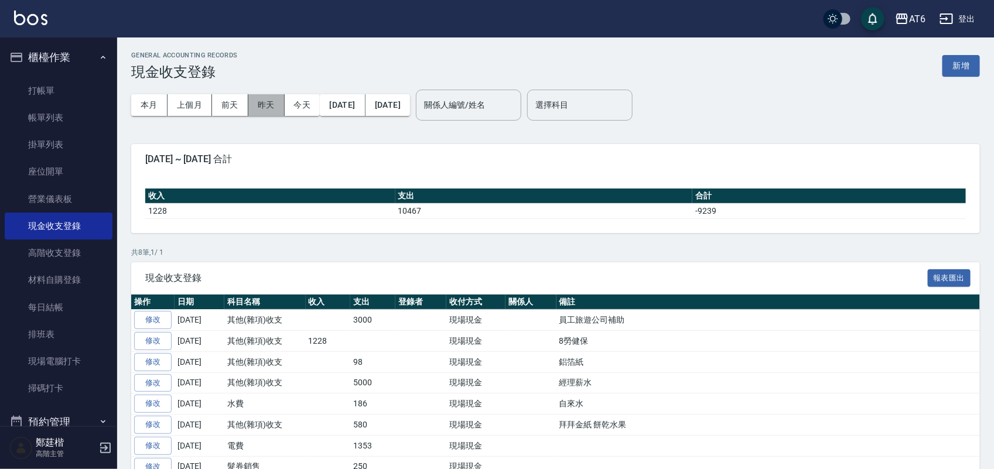
click at [267, 106] on button "昨天" at bounding box center [266, 105] width 36 height 22
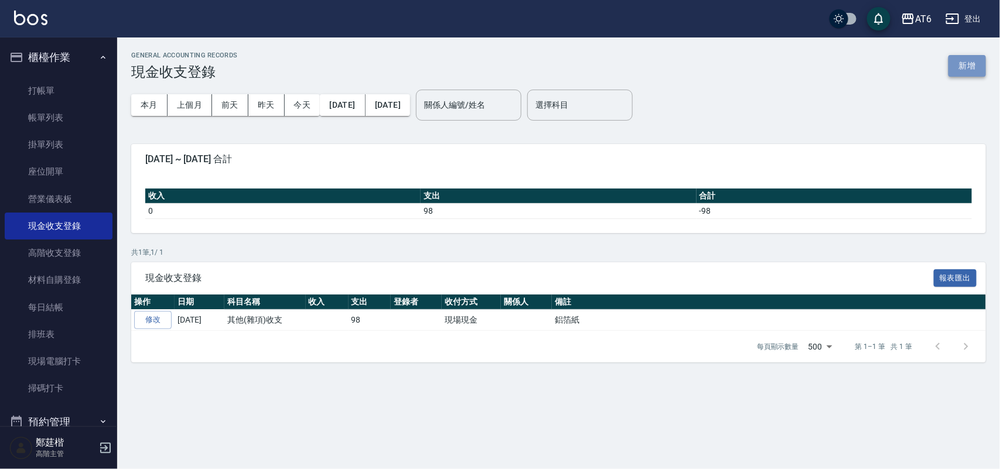
click at [957, 60] on button "新增" at bounding box center [968, 66] width 38 height 22
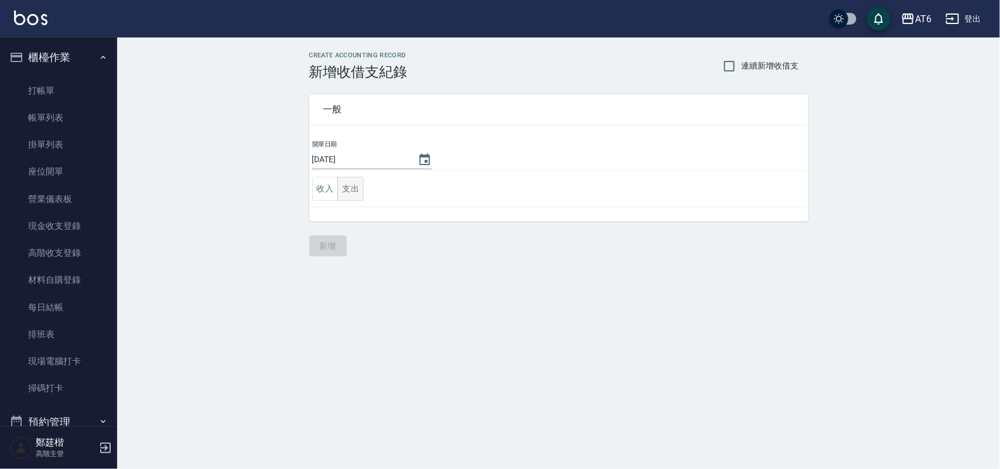
click at [359, 183] on button "支出" at bounding box center [351, 189] width 26 height 24
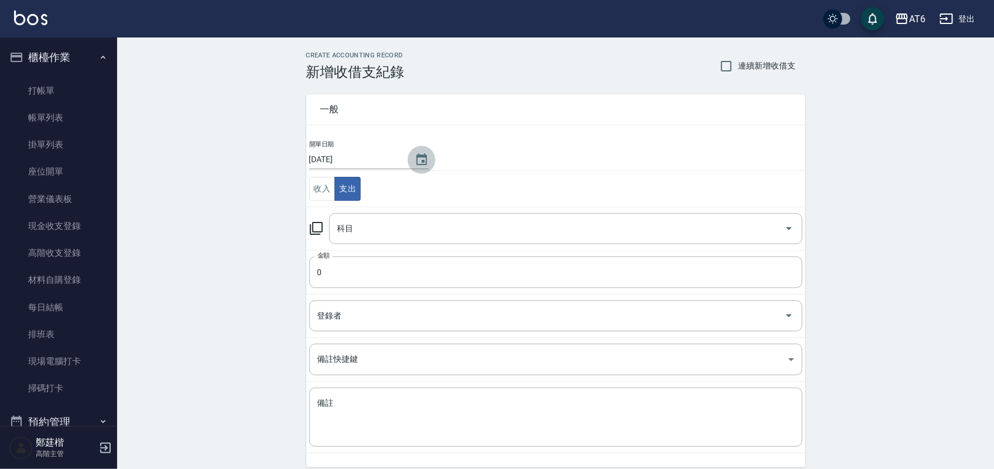
click at [423, 159] on icon "Choose date, selected date is 2025-10-09" at bounding box center [422, 160] width 14 height 14
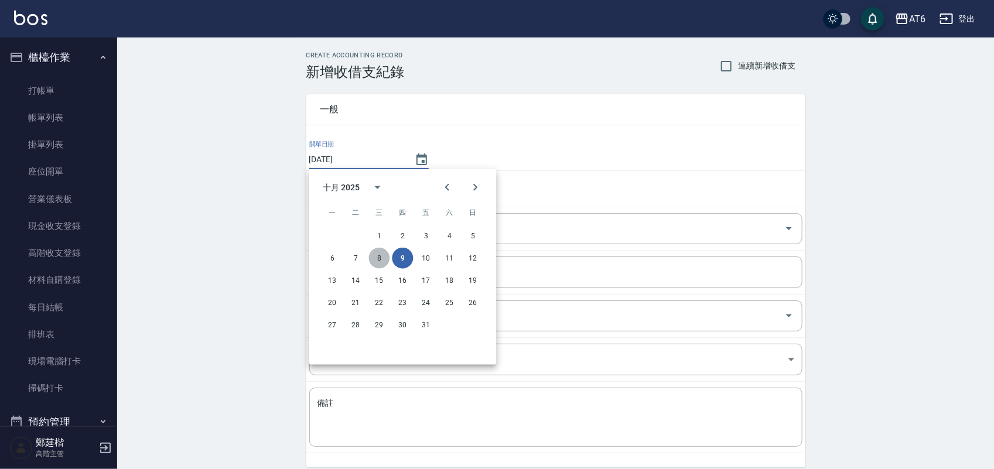
click at [374, 252] on button "8" at bounding box center [379, 258] width 21 height 21
type input "[DATE]"
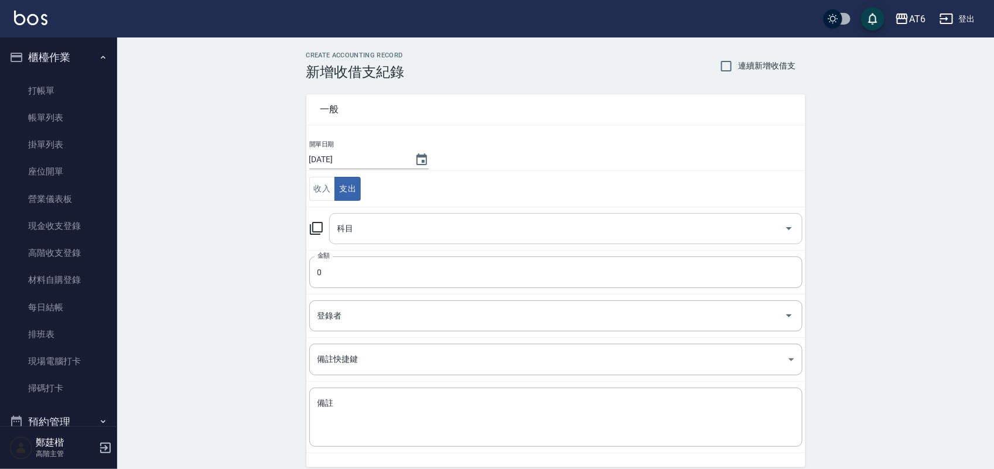
click at [415, 236] on input "科目" at bounding box center [557, 229] width 445 height 21
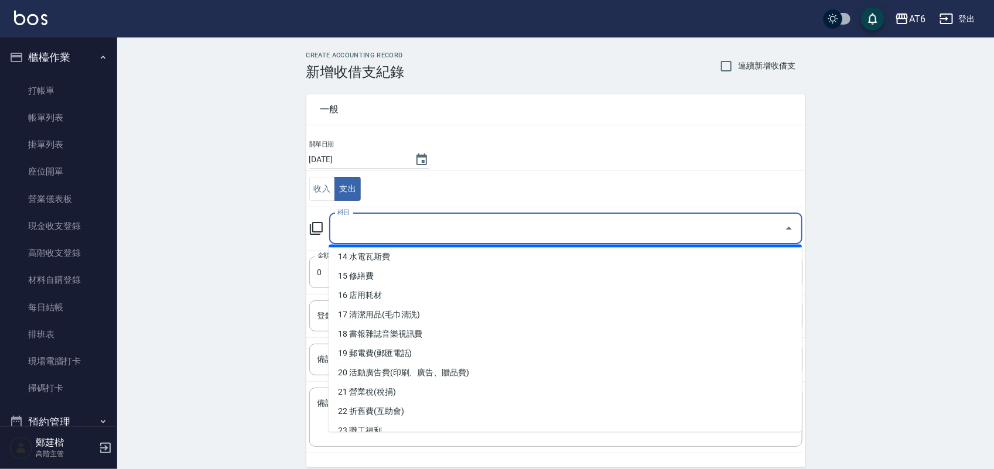
scroll to position [366, 0]
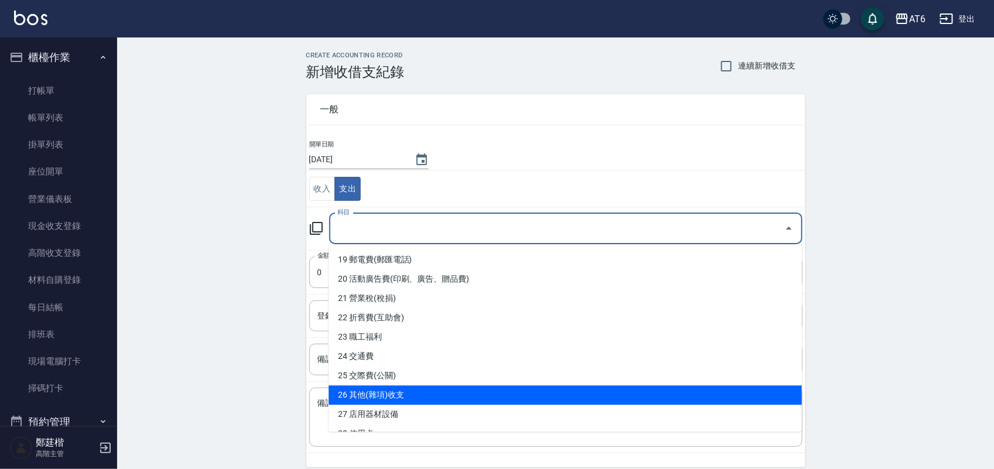
click at [430, 387] on li "26 其他(雜項)收支" at bounding box center [566, 395] width 474 height 19
type input "26 其他(雜項)收支"
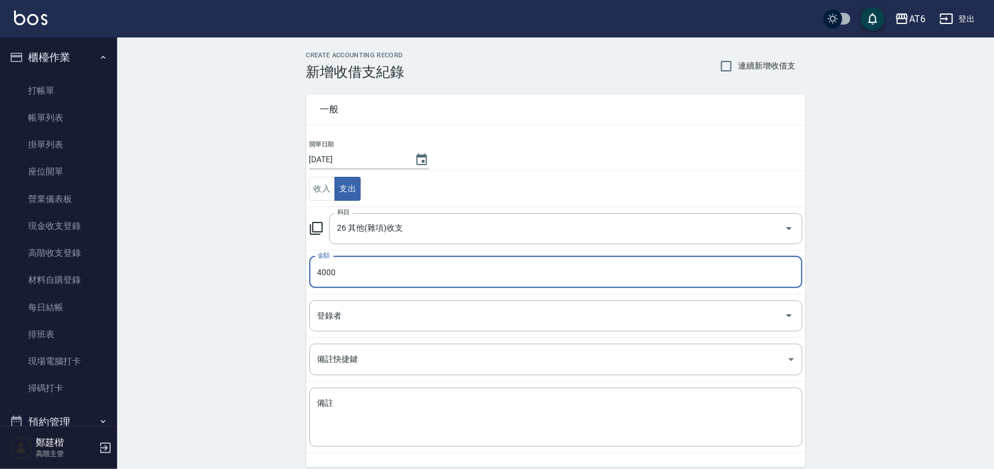
type input "4000"
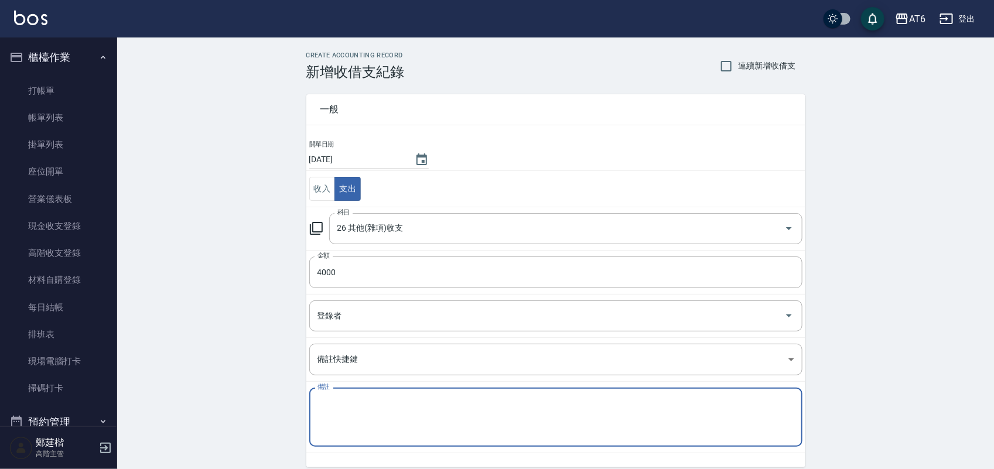
click at [412, 418] on textarea "備註" at bounding box center [556, 418] width 477 height 40
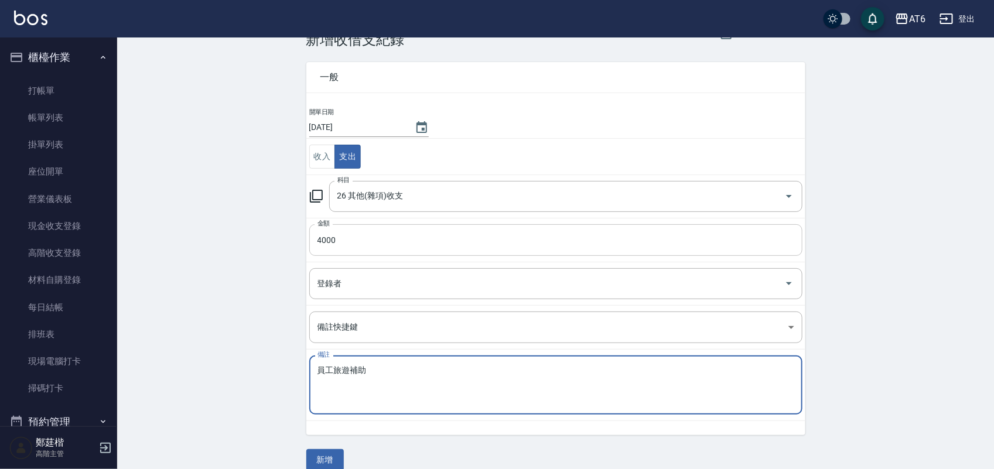
scroll to position [49, 0]
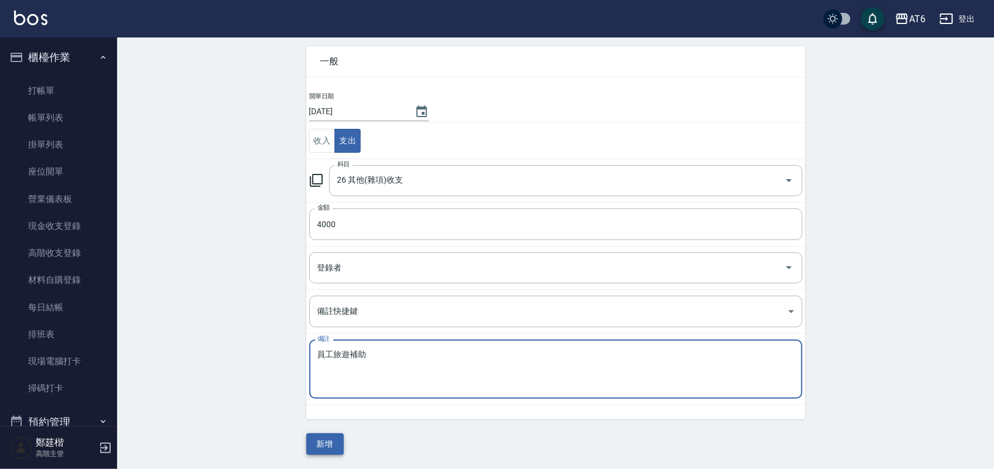
type textarea "員工旅遊補助"
click at [328, 442] on button "新增" at bounding box center [325, 445] width 38 height 22
